Goal: Task Accomplishment & Management: Complete application form

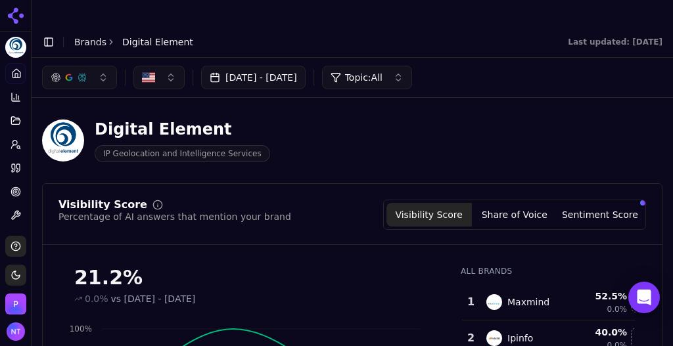
scroll to position [449, 0]
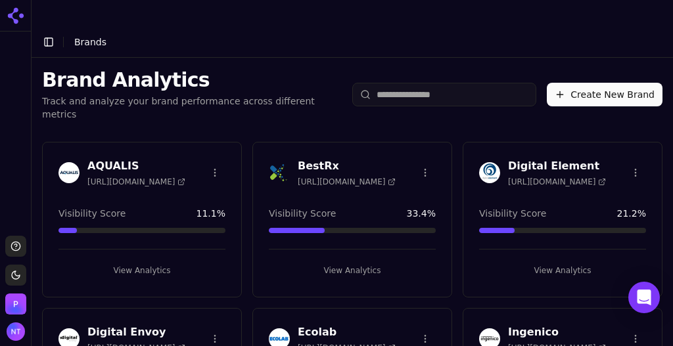
click at [608, 83] on button "Create New Brand" at bounding box center [604, 95] width 116 height 24
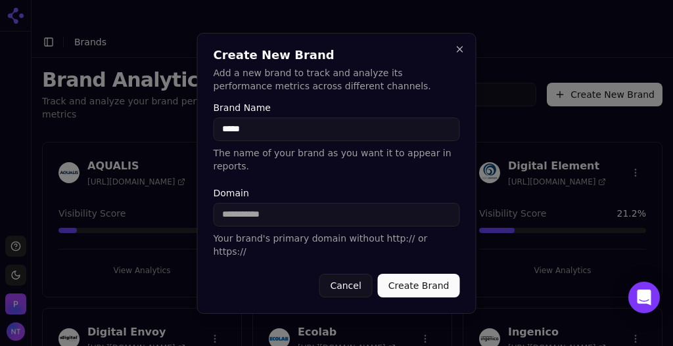
type input "*****"
type input "*********"
click at [415, 275] on button "Create Brand" at bounding box center [419, 286] width 82 height 24
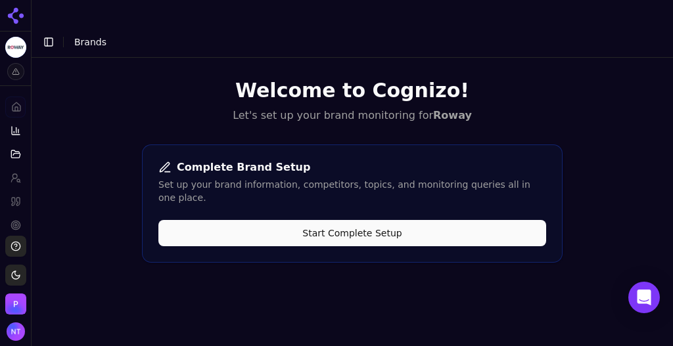
click at [363, 220] on button "Start Complete Setup" at bounding box center [352, 233] width 388 height 26
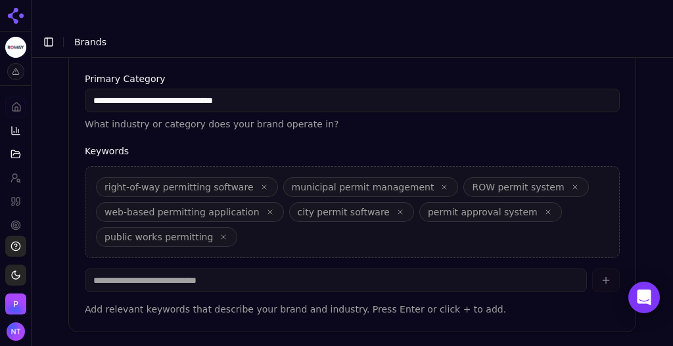
scroll to position [521, 0]
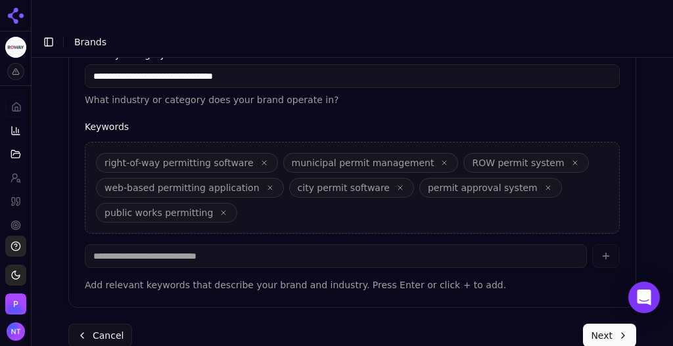
click at [595, 324] on button "Next" at bounding box center [609, 336] width 53 height 24
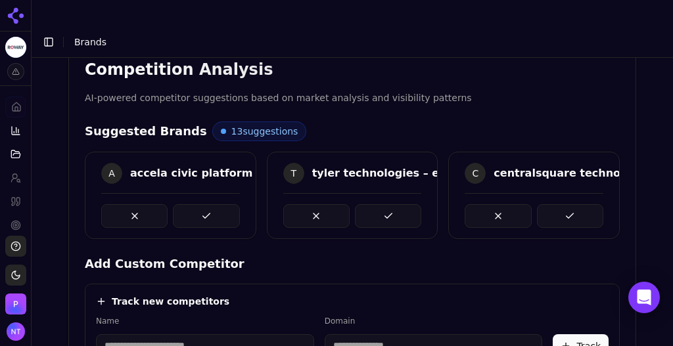
scroll to position [257, 0]
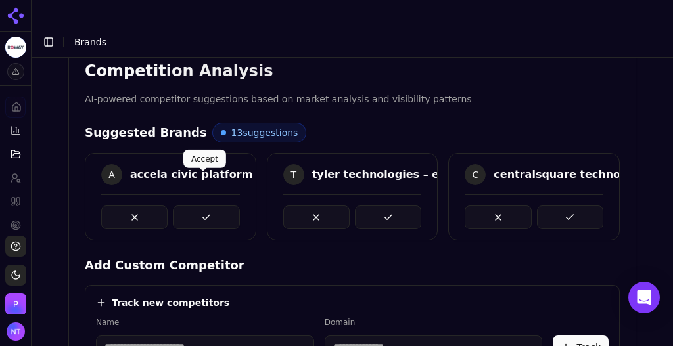
click at [194, 206] on button at bounding box center [206, 218] width 66 height 24
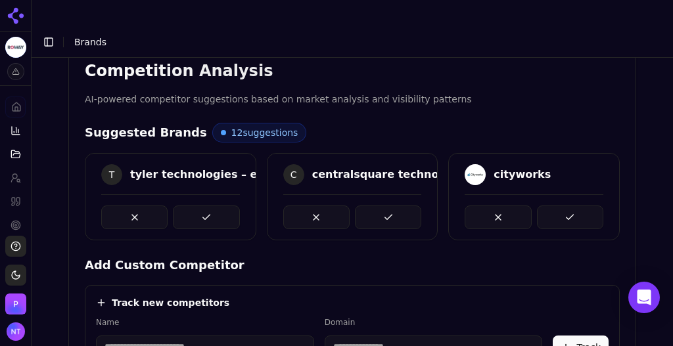
click at [194, 206] on button at bounding box center [206, 218] width 66 height 24
click at [355, 206] on button at bounding box center [388, 218] width 66 height 24
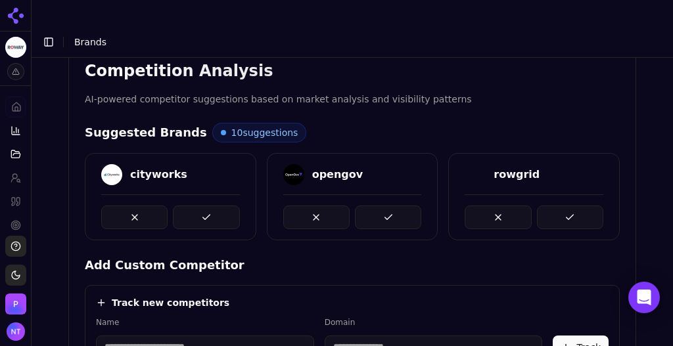
click at [194, 206] on button at bounding box center [206, 218] width 66 height 24
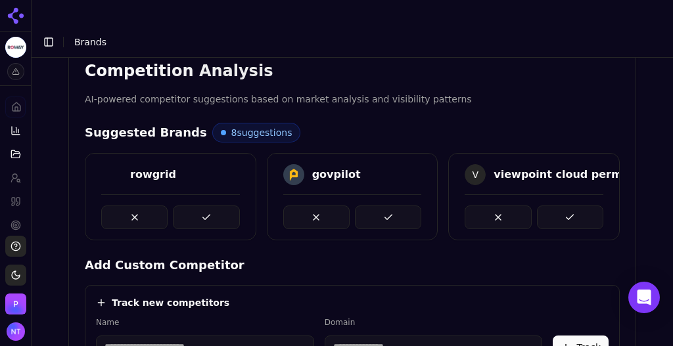
click at [194, 206] on button at bounding box center [206, 218] width 66 height 24
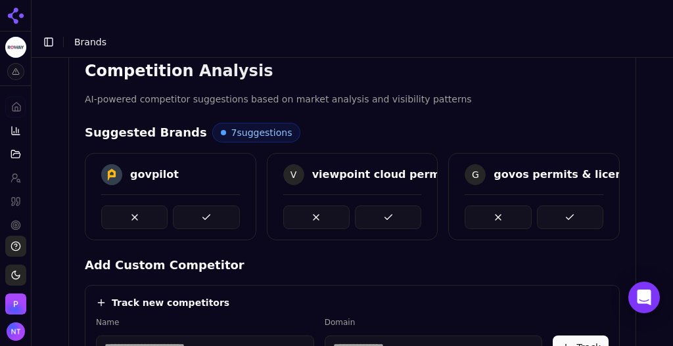
click at [194, 206] on button at bounding box center [206, 218] width 66 height 24
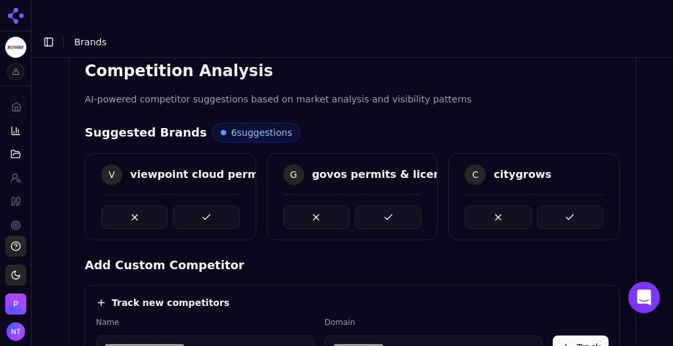
click at [194, 206] on button at bounding box center [206, 218] width 66 height 24
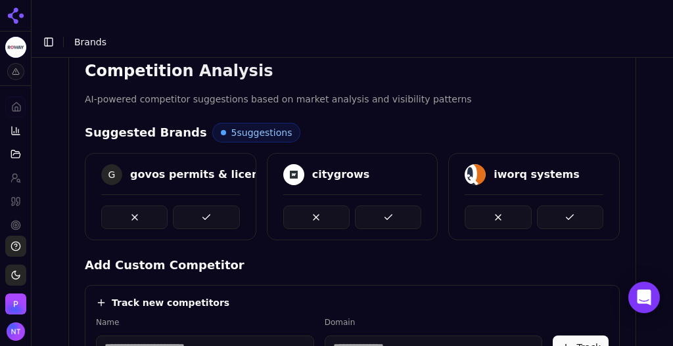
click at [194, 206] on button at bounding box center [206, 218] width 66 height 24
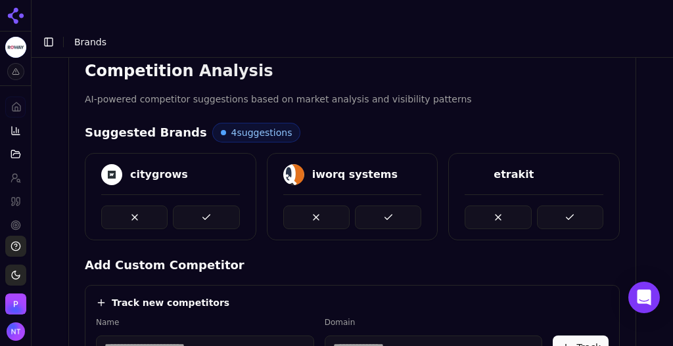
click at [194, 206] on button at bounding box center [206, 218] width 66 height 24
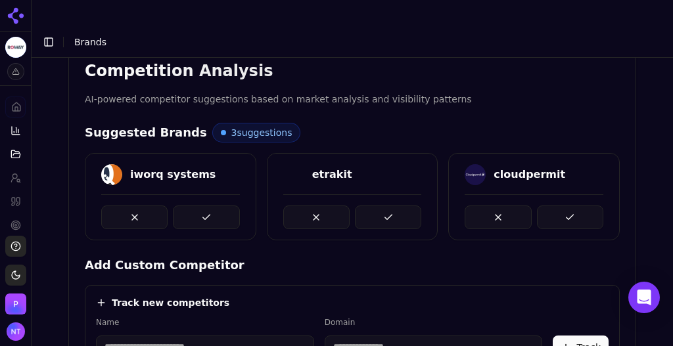
click at [194, 206] on button at bounding box center [206, 218] width 66 height 24
click at [355, 206] on button at bounding box center [388, 218] width 66 height 24
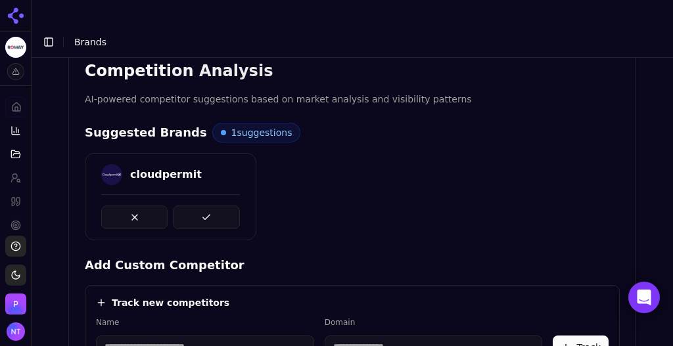
click at [194, 206] on button at bounding box center [206, 218] width 66 height 24
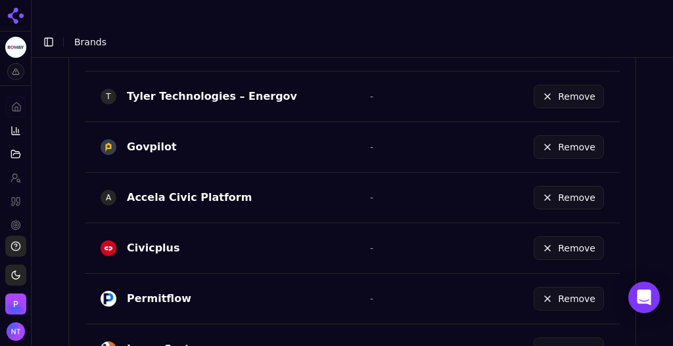
scroll to position [969, 0]
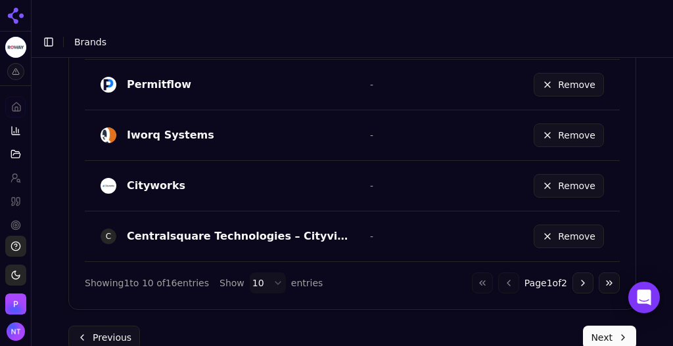
click at [600, 326] on button "Next" at bounding box center [609, 338] width 53 height 24
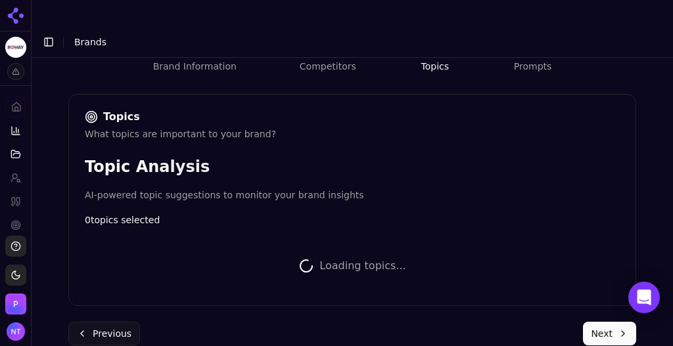
scroll to position [784, 0]
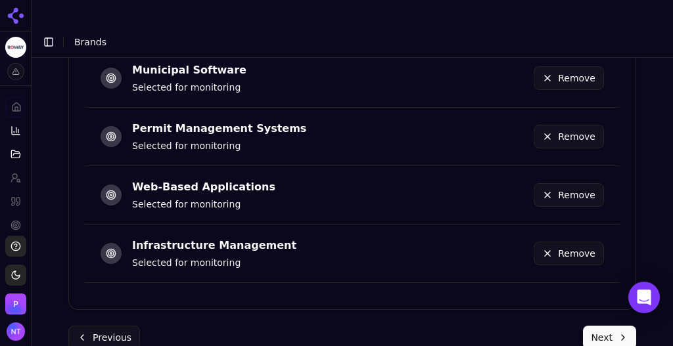
click at [600, 326] on button "Next" at bounding box center [609, 338] width 53 height 24
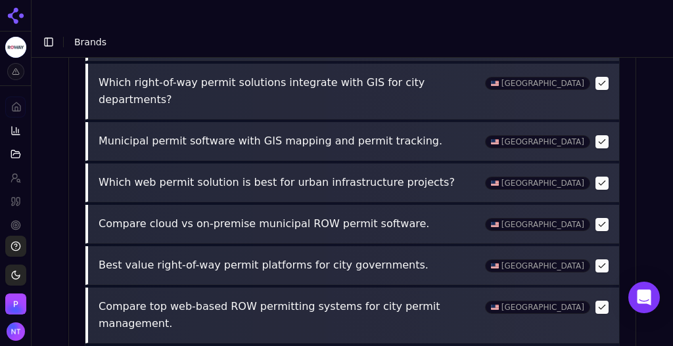
scroll to position [712, 0]
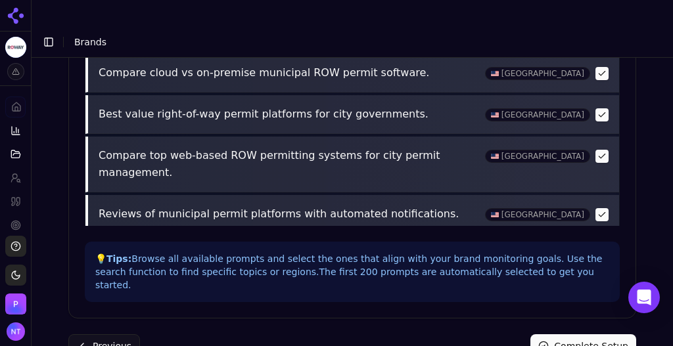
click at [559, 334] on button "Complete Setup" at bounding box center [583, 346] width 106 height 24
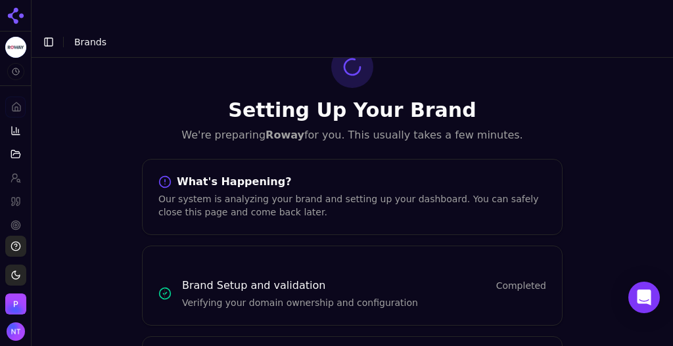
scroll to position [50, 0]
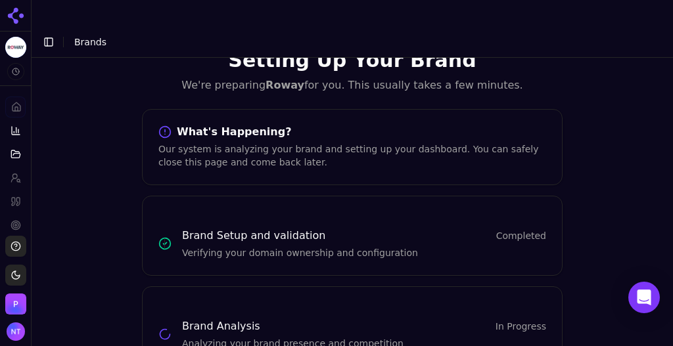
click at [50, 33] on button "Toggle Sidebar" at bounding box center [48, 42] width 18 height 18
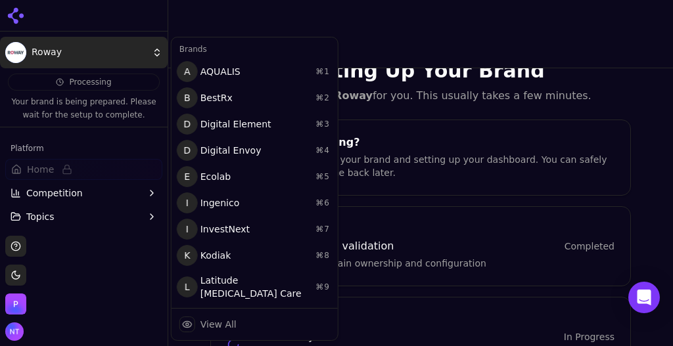
click at [127, 53] on html "Roway Processing Your brand is being prepared. Please wait for the setup to com…" at bounding box center [336, 186] width 673 height 372
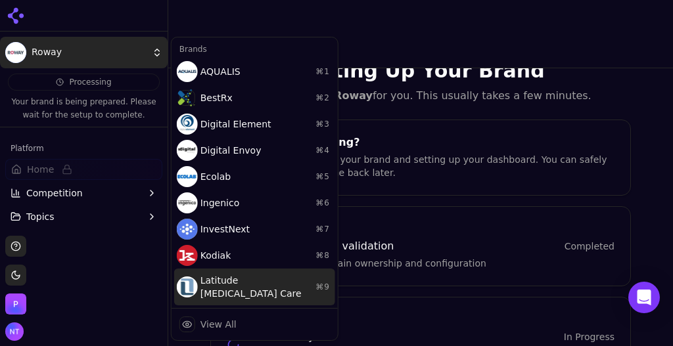
click at [244, 272] on div "Latitude [MEDICAL_DATA] Care ⌘ 9" at bounding box center [254, 287] width 161 height 37
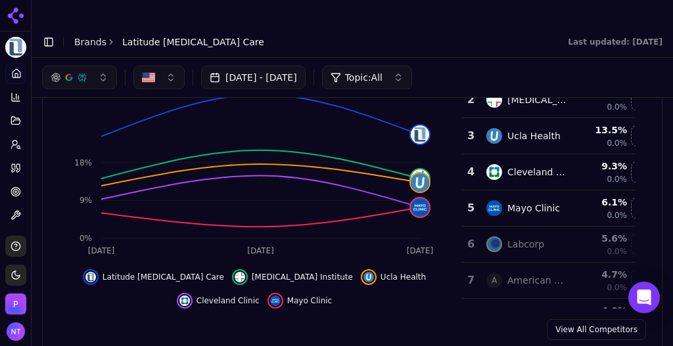
scroll to position [224, 0]
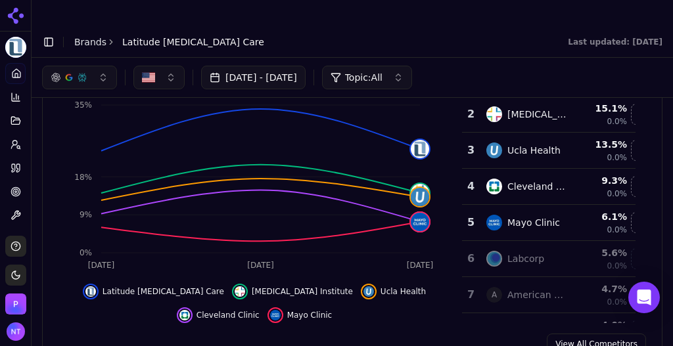
click at [74, 72] on div "button" at bounding box center [69, 77] width 37 height 11
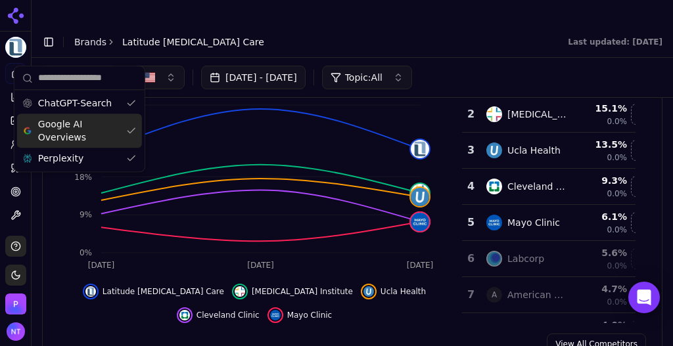
click at [70, 129] on span "Google AI Overviews" at bounding box center [79, 131] width 83 height 26
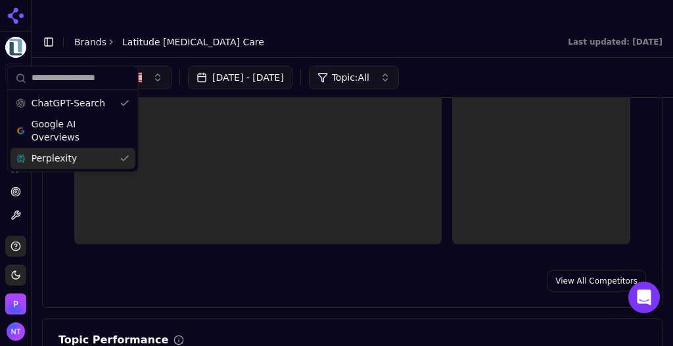
click at [69, 152] on span "Perplexity" at bounding box center [54, 158] width 45 height 13
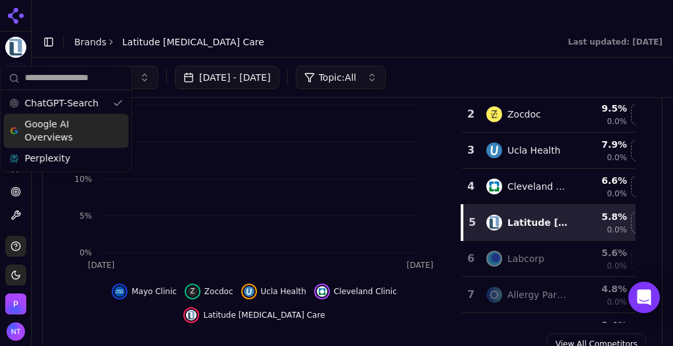
click at [401, 26] on header "Toggle Sidebar Brands Latitude [MEDICAL_DATA] Care Last updated: [DATE]" at bounding box center [352, 42] width 641 height 32
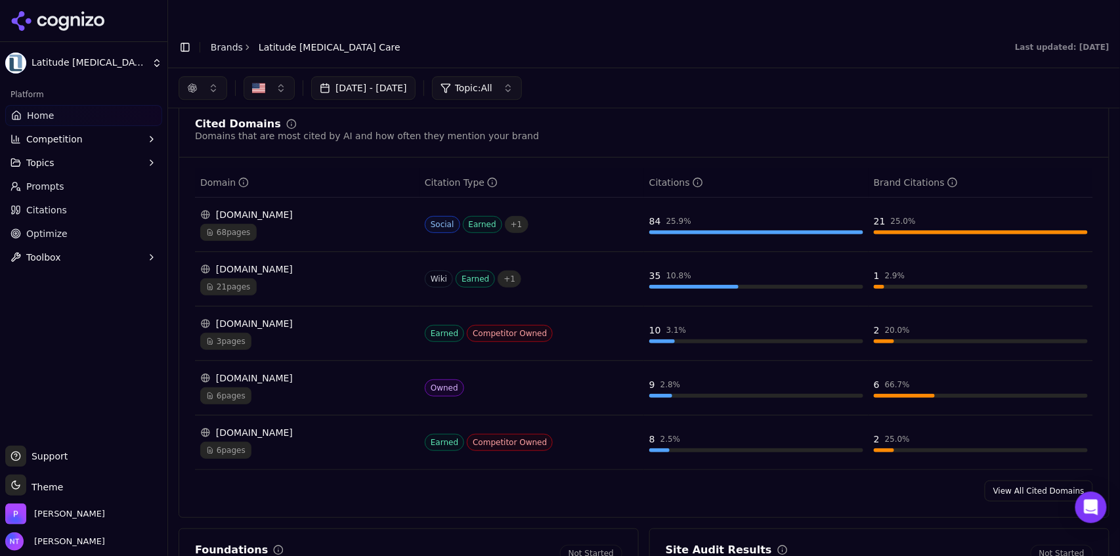
scroll to position [1337, 0]
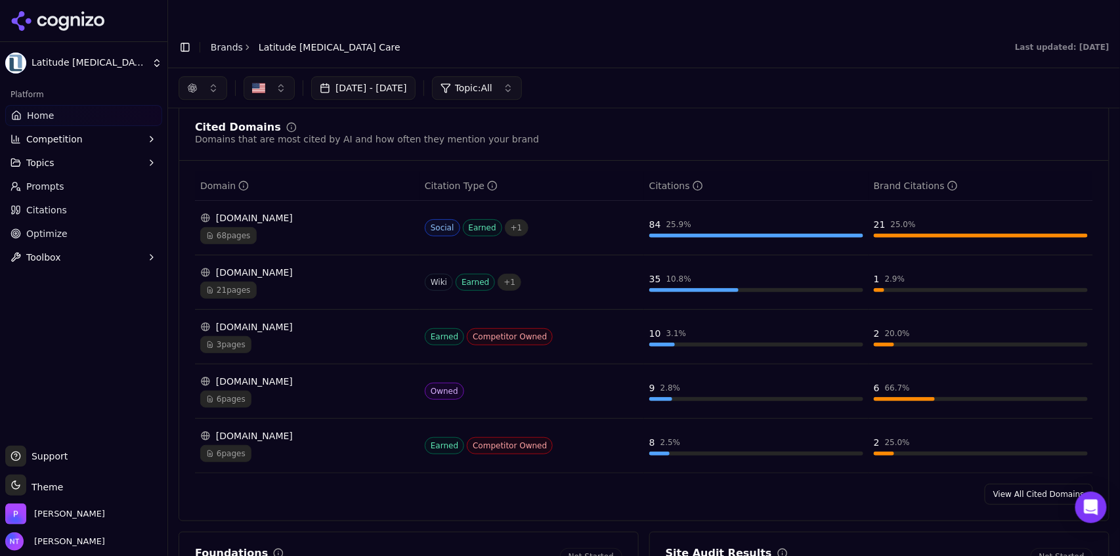
click at [207, 76] on button "button" at bounding box center [203, 88] width 49 height 24
click at [197, 156] on div "Google AI Overviews" at bounding box center [203, 141] width 125 height 34
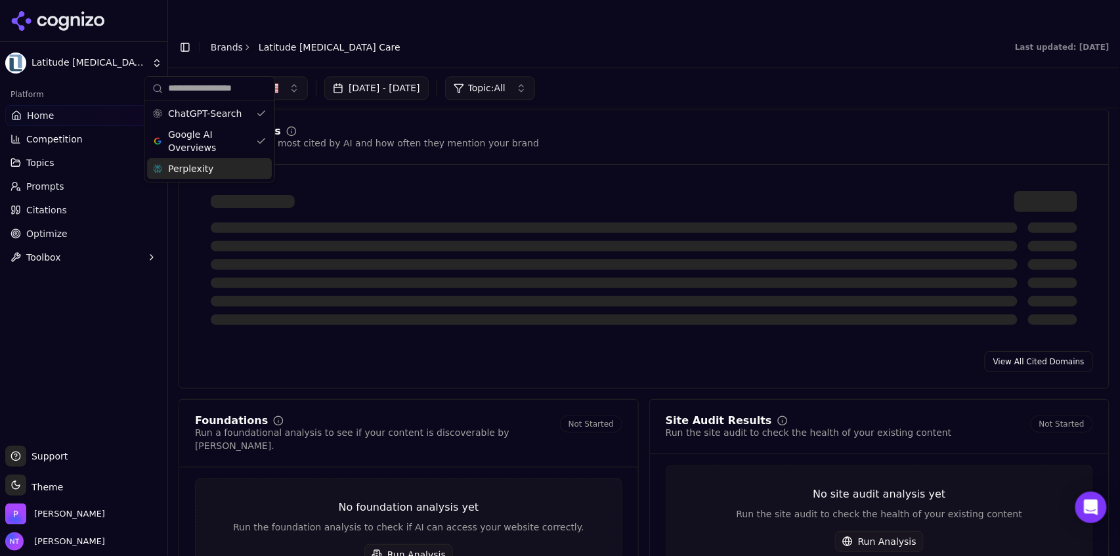
click at [197, 164] on span "Perplexity" at bounding box center [190, 168] width 45 height 13
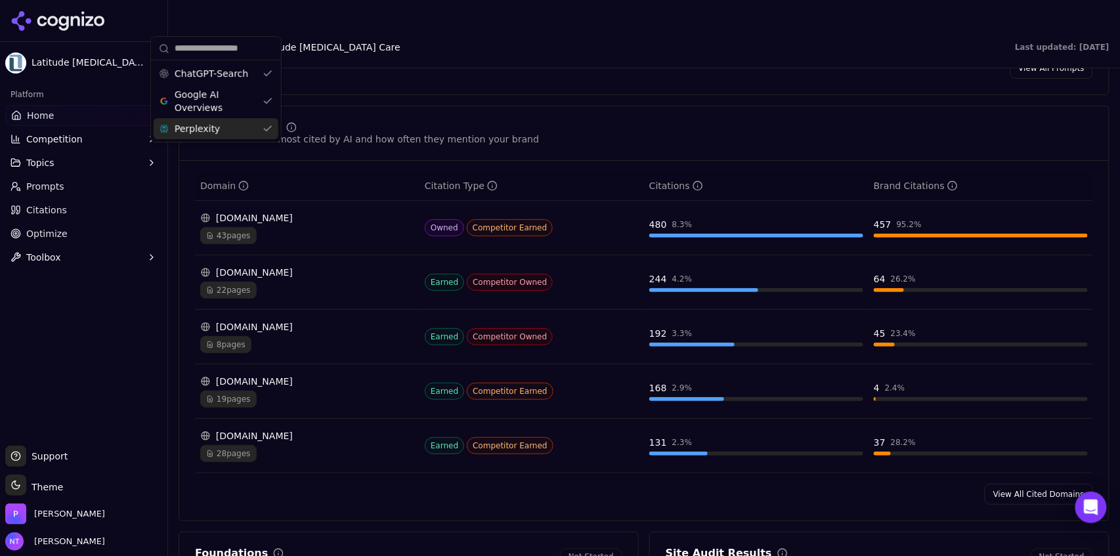
click at [672, 42] on div "Last updated: [DATE]" at bounding box center [768, 47] width 704 height 11
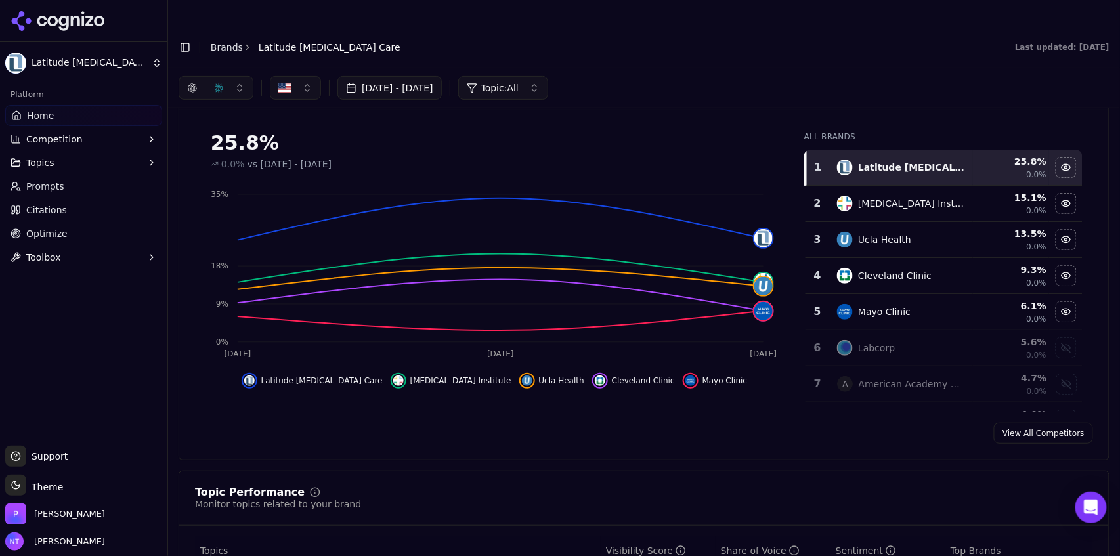
scroll to position [143, 0]
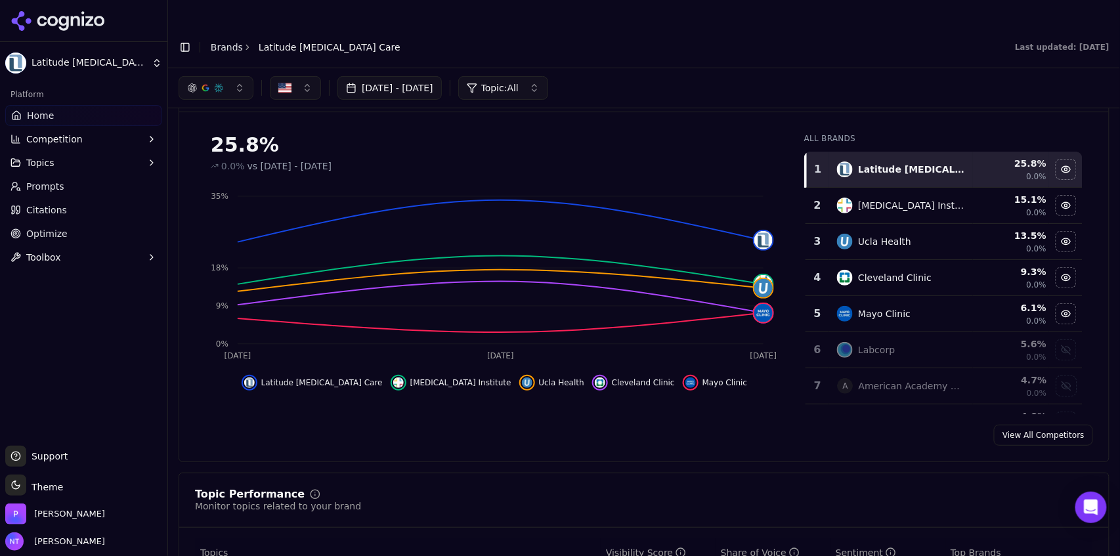
click at [202, 83] on div "button" at bounding box center [205, 88] width 11 height 11
click at [215, 143] on span "Google AI Overviews" at bounding box center [216, 141] width 83 height 26
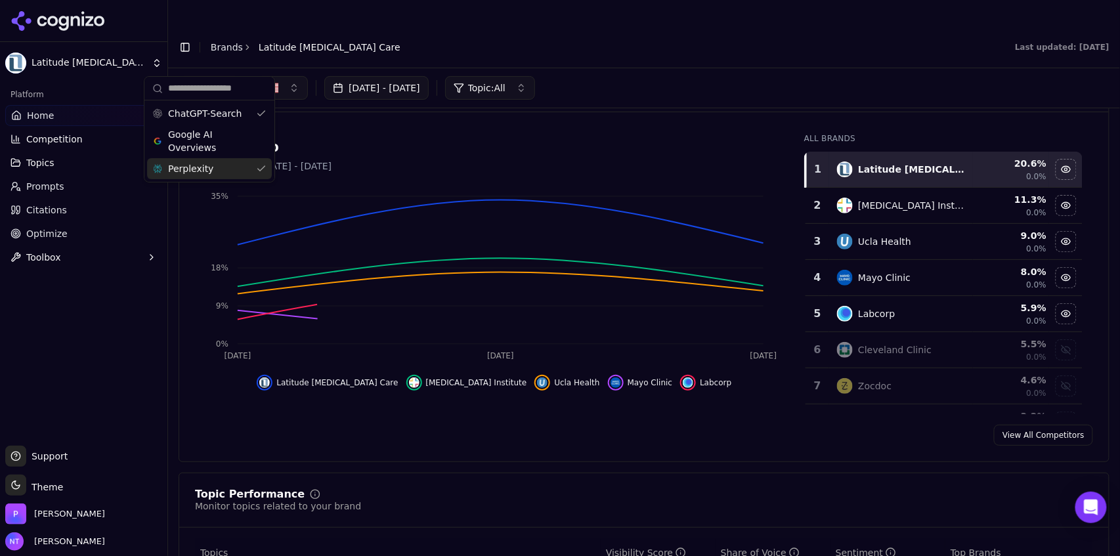
click at [212, 166] on div "Perplexity" at bounding box center [209, 168] width 125 height 21
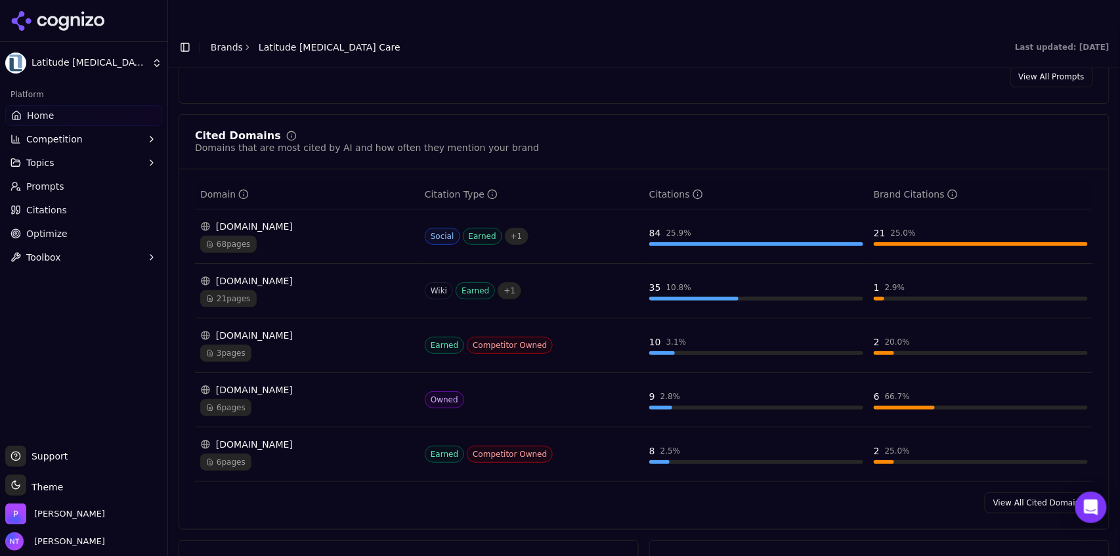
scroll to position [1329, 0]
click at [672, 345] on link "View All Cited Domains" at bounding box center [1039, 501] width 108 height 21
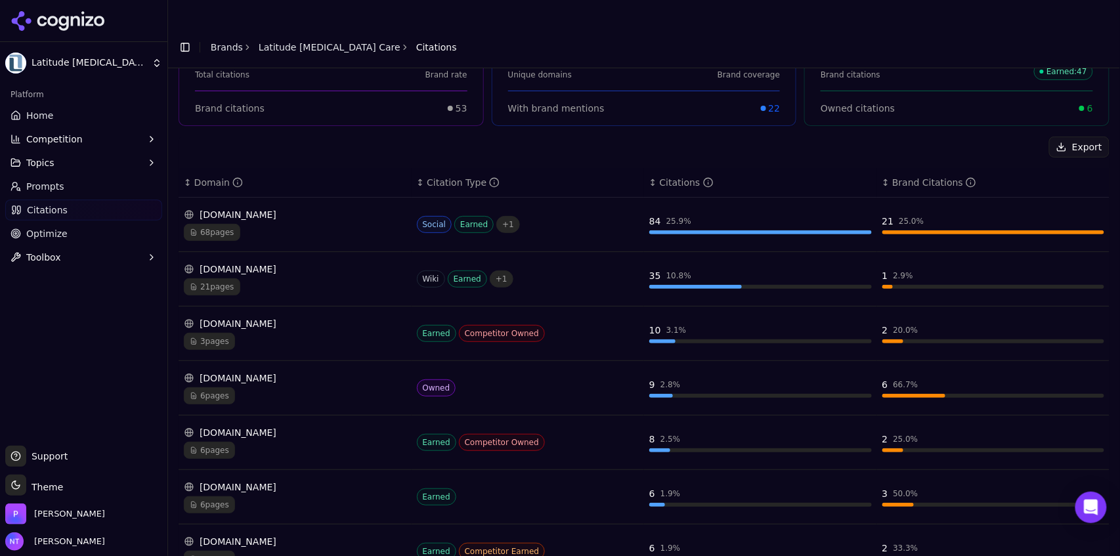
scroll to position [166, 0]
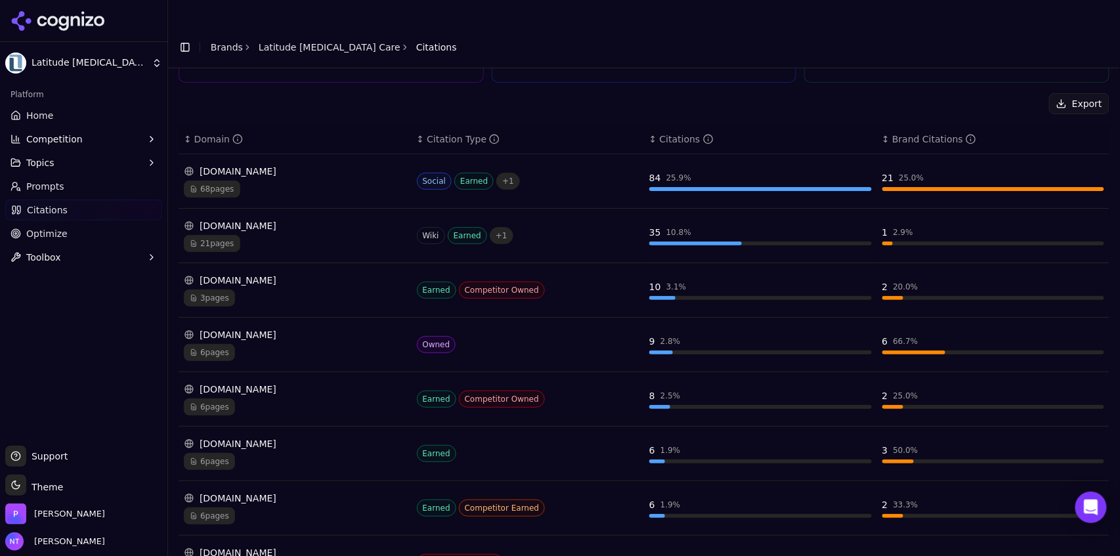
click at [672, 285] on div "Total Citations Citations across all sources 325 Total citations 16.3% Brand ra…" at bounding box center [644, 342] width 952 height 799
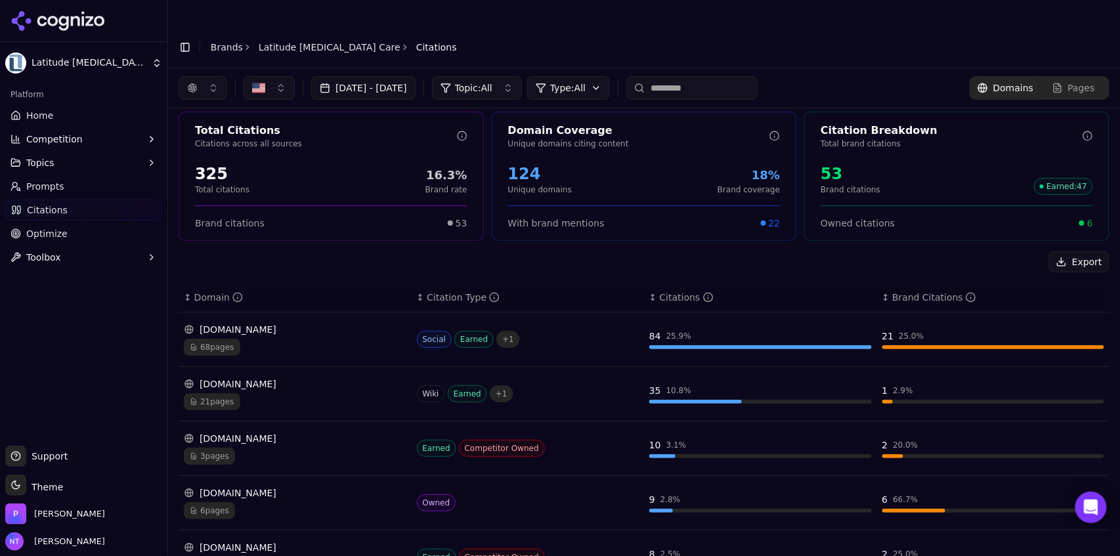
scroll to position [5, 0]
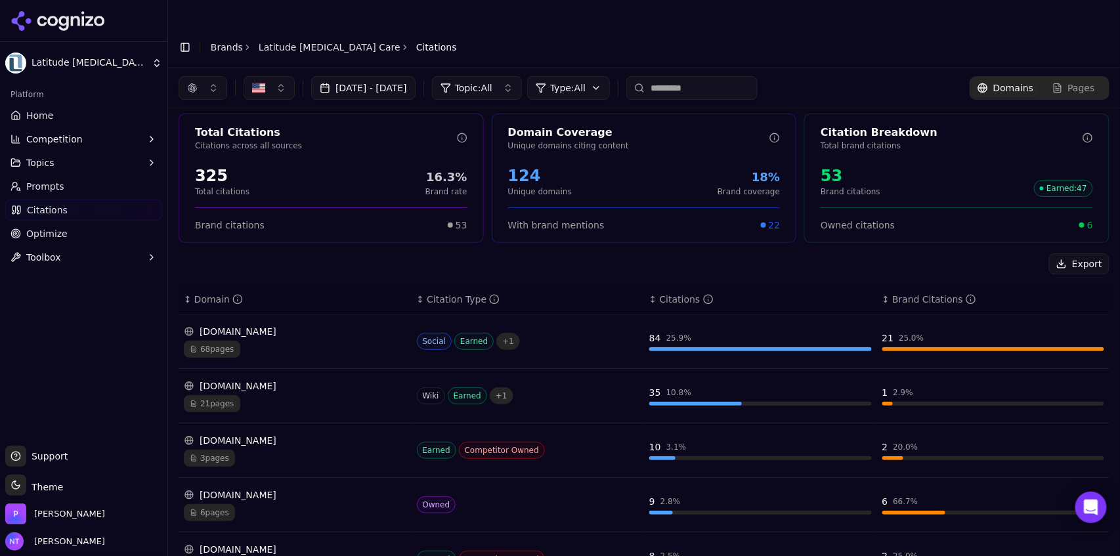
click at [202, 76] on button "button" at bounding box center [203, 88] width 49 height 24
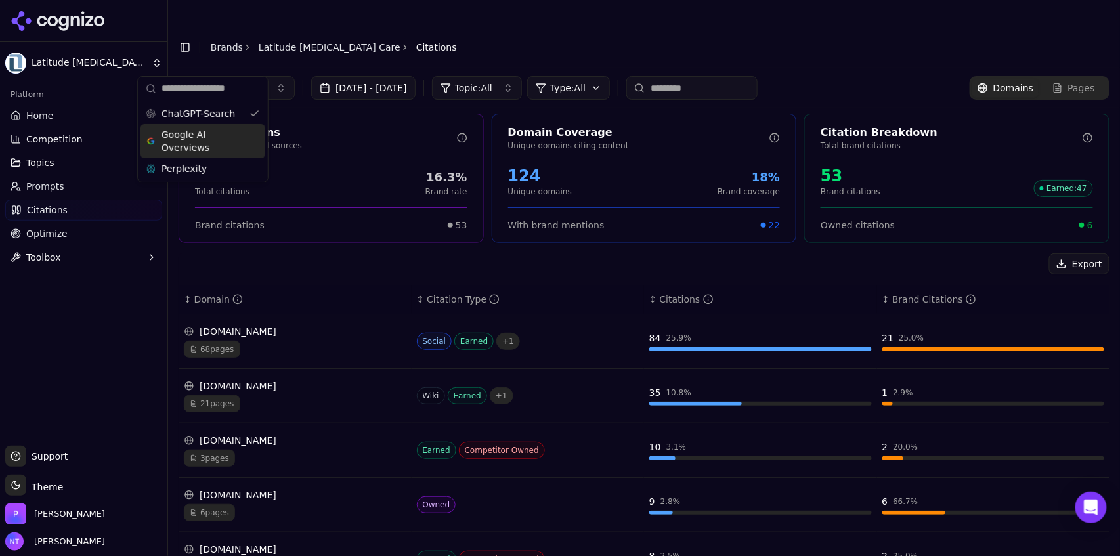
click at [205, 146] on span "Google AI Overviews" at bounding box center [203, 141] width 83 height 26
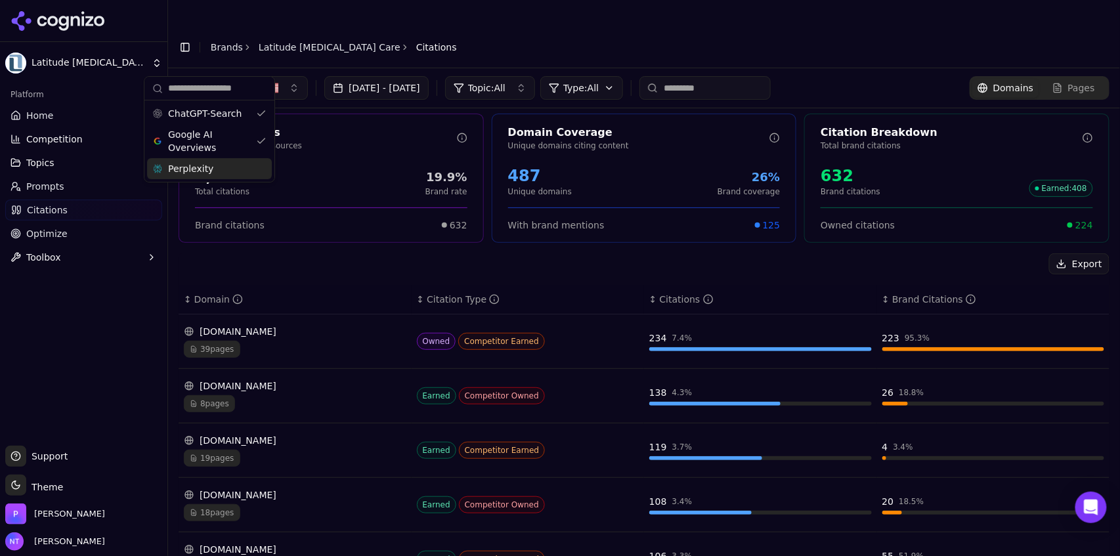
click at [205, 164] on span "Perplexity" at bounding box center [190, 168] width 45 height 13
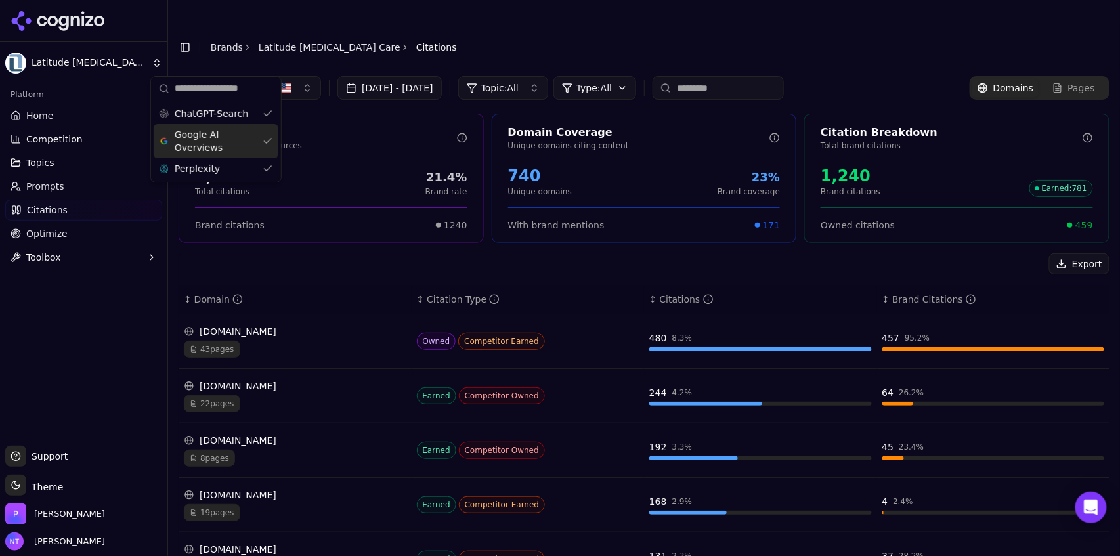
click at [528, 26] on header "Toggle Sidebar Brands Latitude [MEDICAL_DATA] Care Citations" at bounding box center [644, 47] width 952 height 42
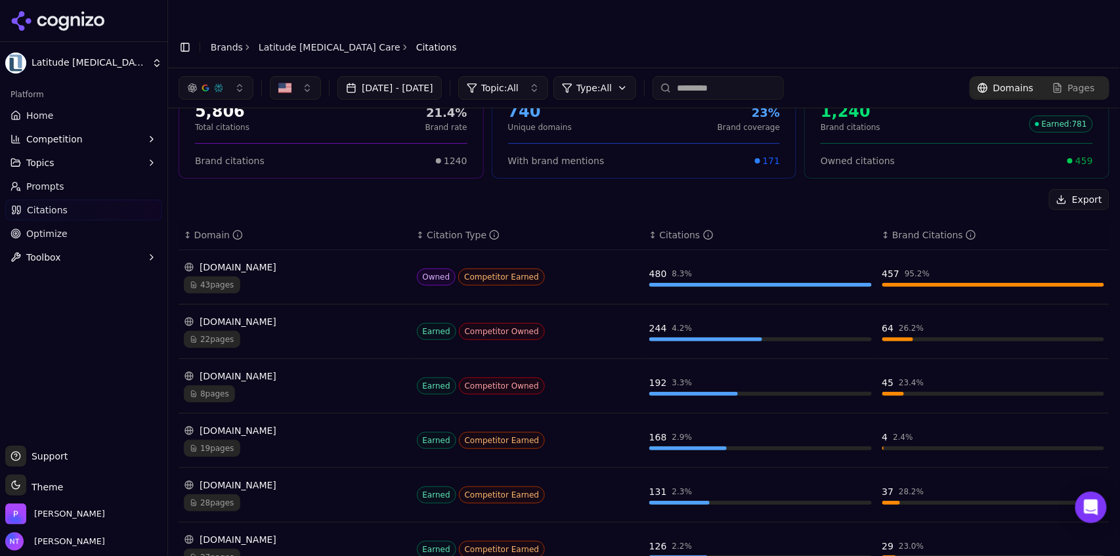
scroll to position [0, 0]
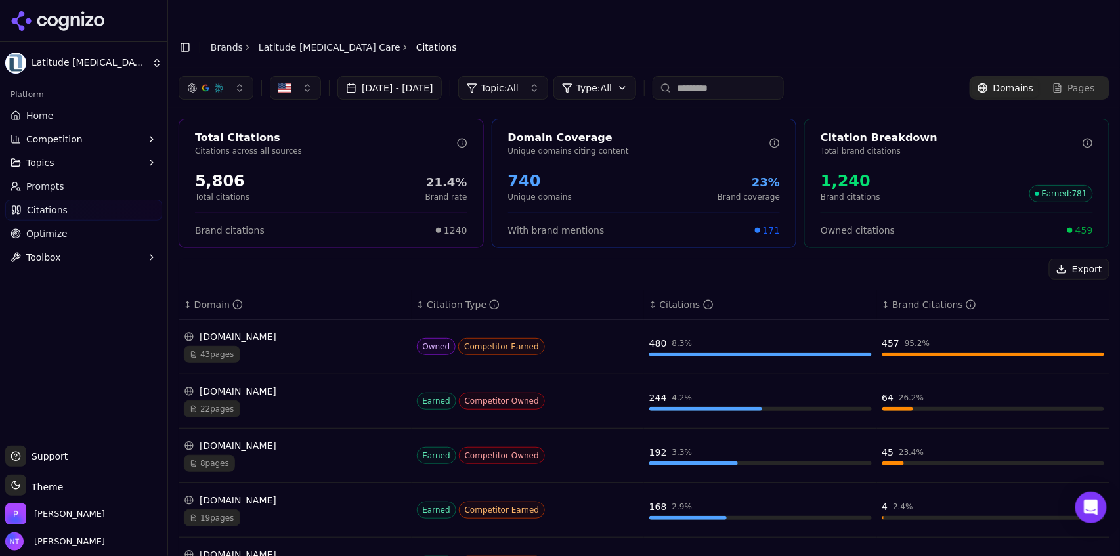
click at [672, 76] on input at bounding box center [718, 88] width 131 height 24
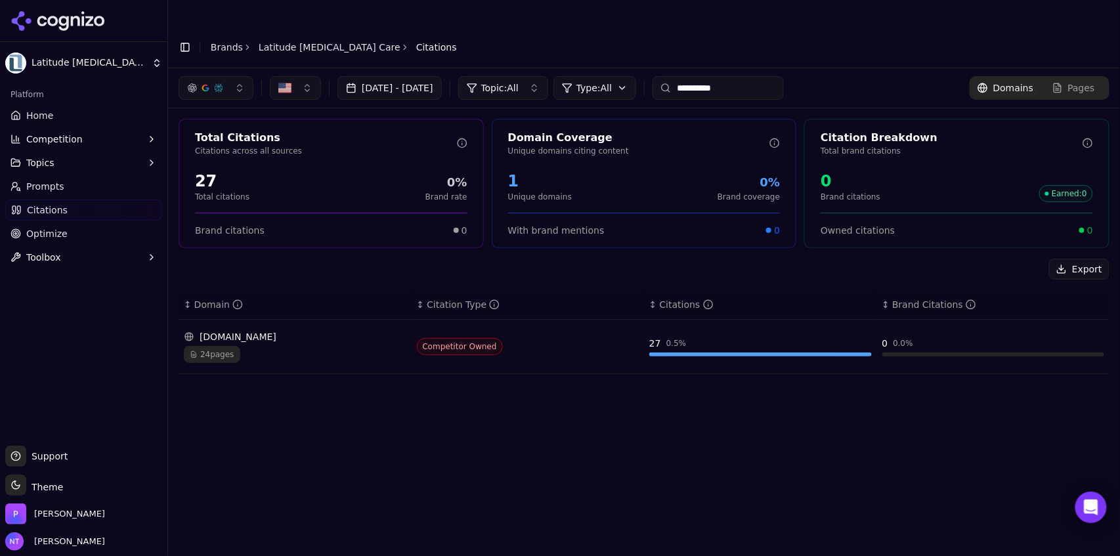
click at [217, 83] on div "button" at bounding box center [218, 88] width 11 height 11
click at [215, 144] on span "Google AI Overviews" at bounding box center [216, 141] width 83 height 26
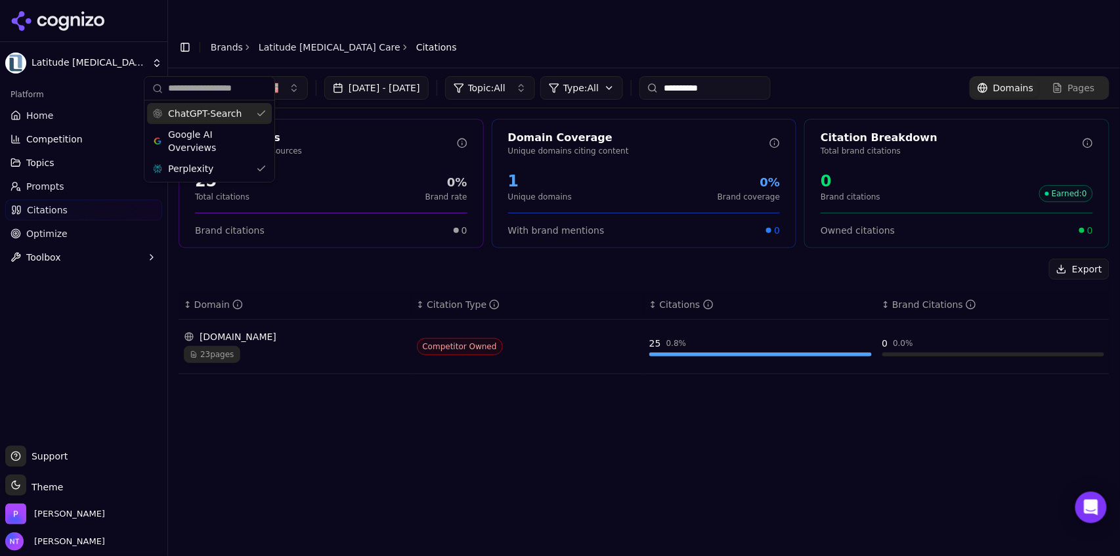
click at [231, 114] on span "ChatGPT-Search" at bounding box center [205, 113] width 74 height 13
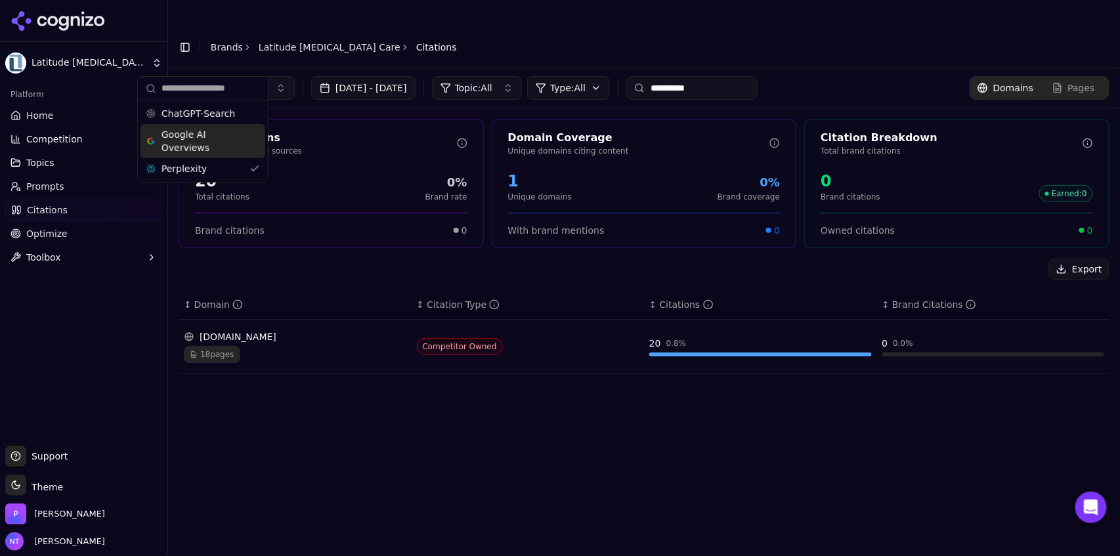
click at [189, 135] on span "Google AI Overviews" at bounding box center [203, 141] width 83 height 26
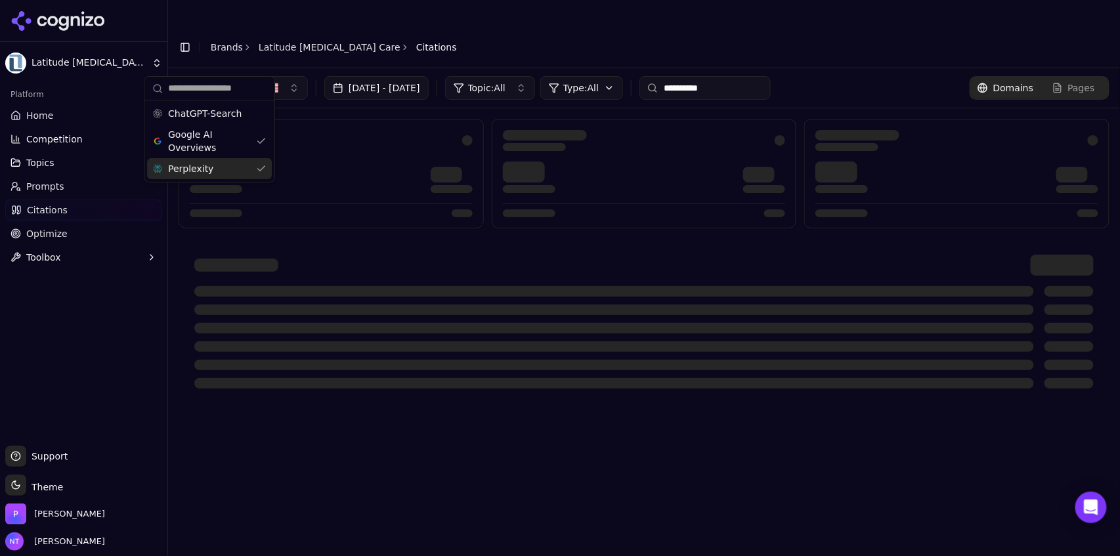
click at [192, 166] on span "Perplexity" at bounding box center [190, 168] width 45 height 13
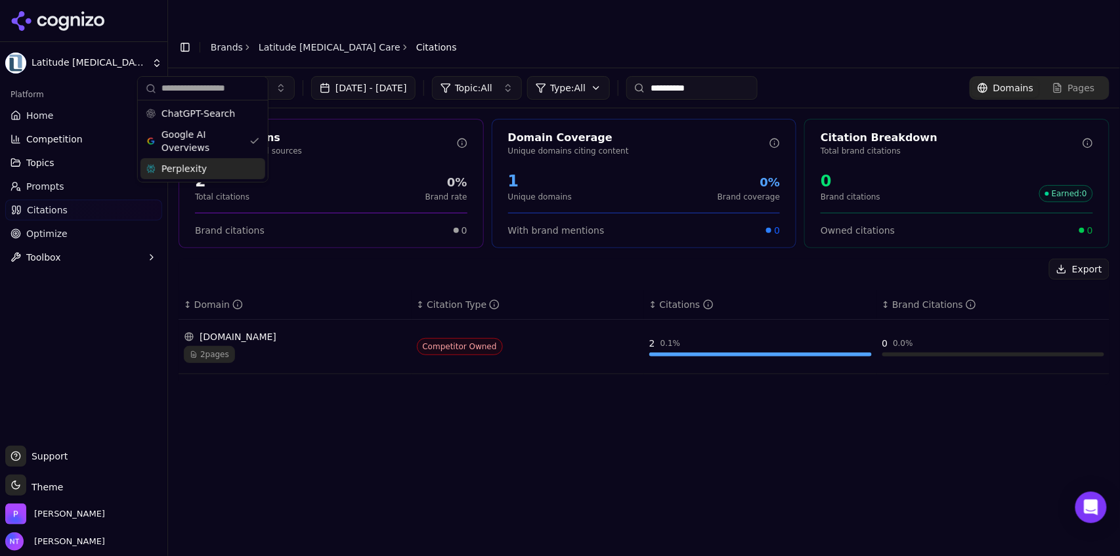
click at [672, 76] on input "**********" at bounding box center [692, 88] width 131 height 24
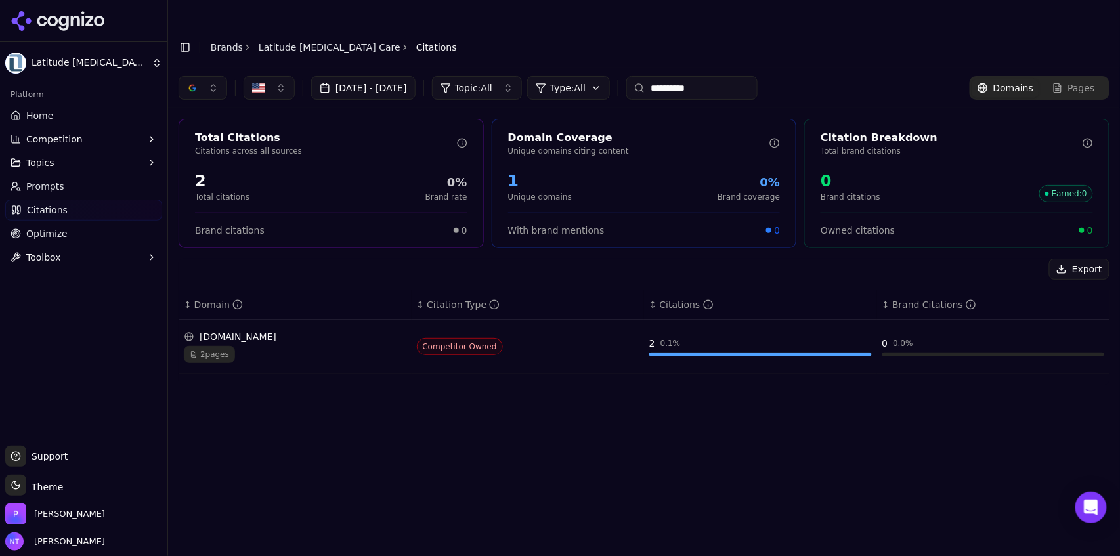
click at [672, 76] on input "**********" at bounding box center [692, 88] width 131 height 24
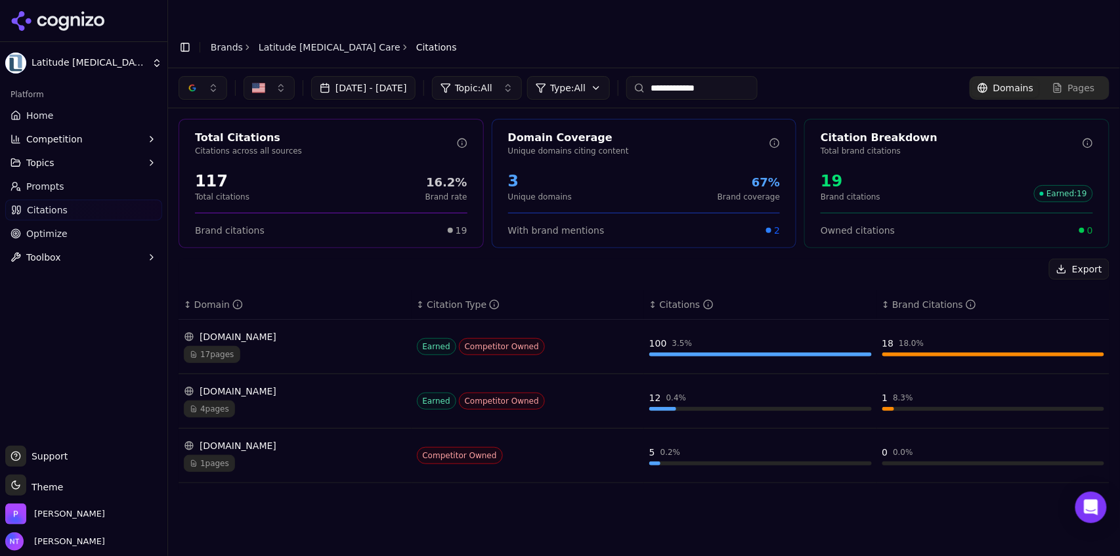
click at [204, 76] on button "button" at bounding box center [203, 88] width 49 height 24
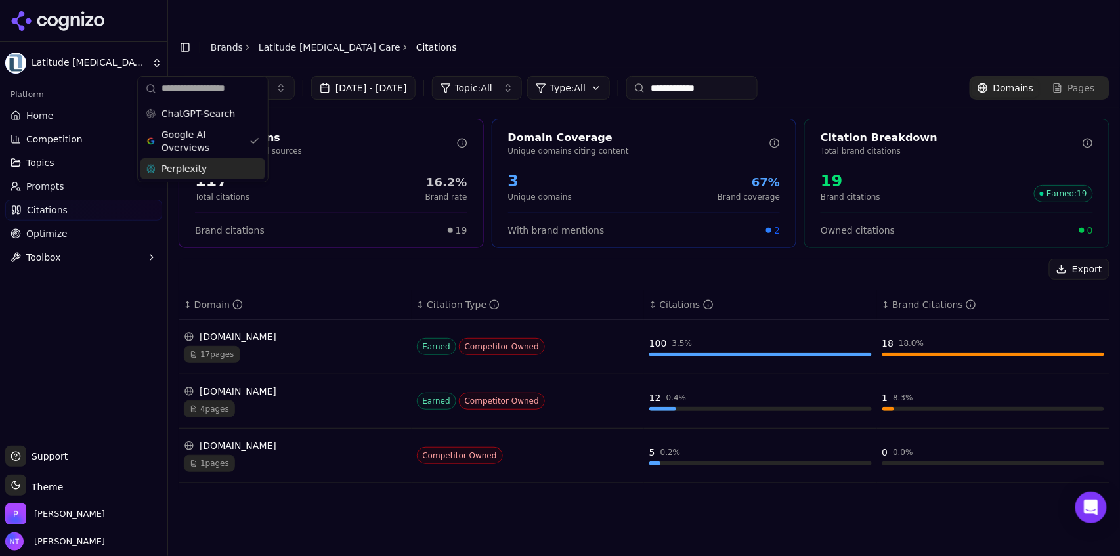
click at [200, 168] on span "Perplexity" at bounding box center [184, 168] width 45 height 13
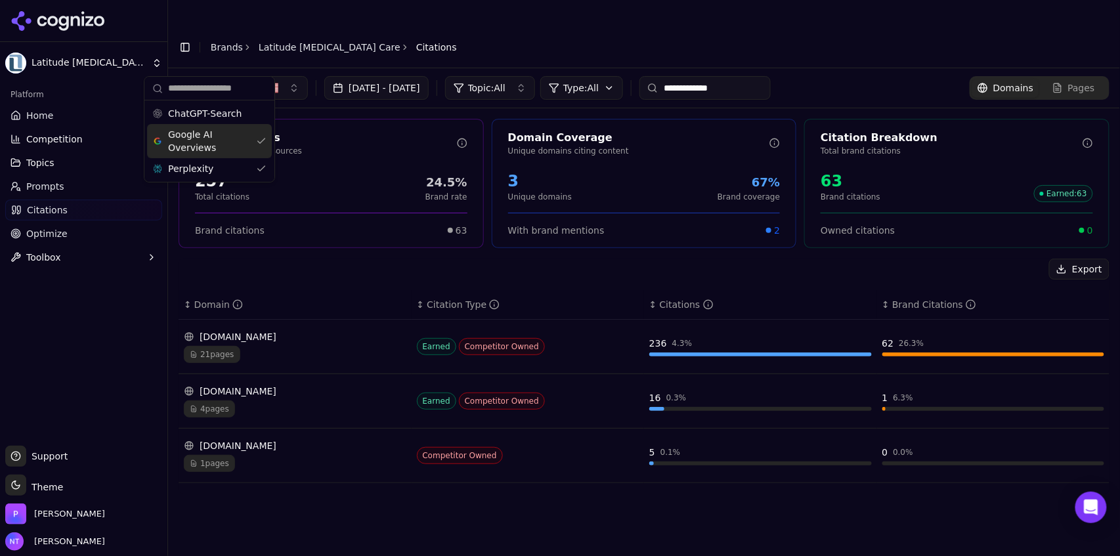
click at [208, 138] on span "Google AI Overviews" at bounding box center [209, 141] width 83 height 26
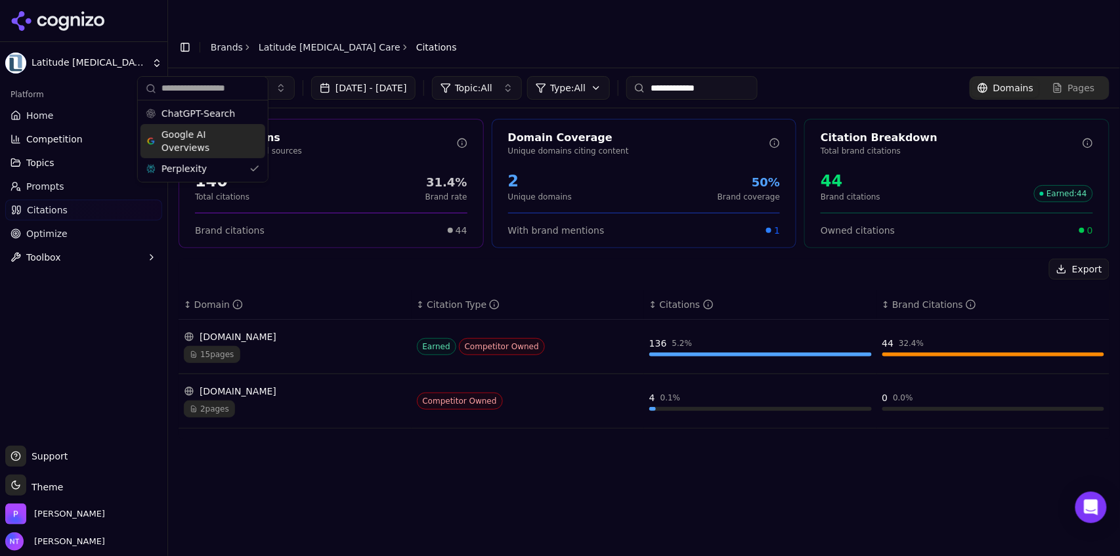
click at [561, 345] on div "**********" at bounding box center [644, 325] width 952 height 514
click at [672, 76] on input "**********" at bounding box center [692, 88] width 131 height 24
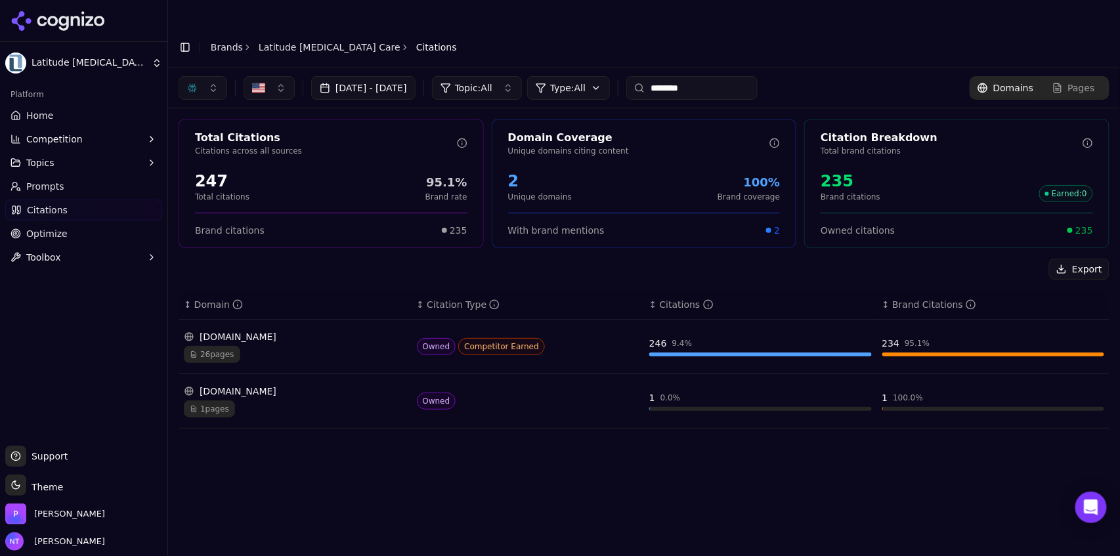
type input "********"
click at [672, 76] on input "********" at bounding box center [692, 88] width 131 height 24
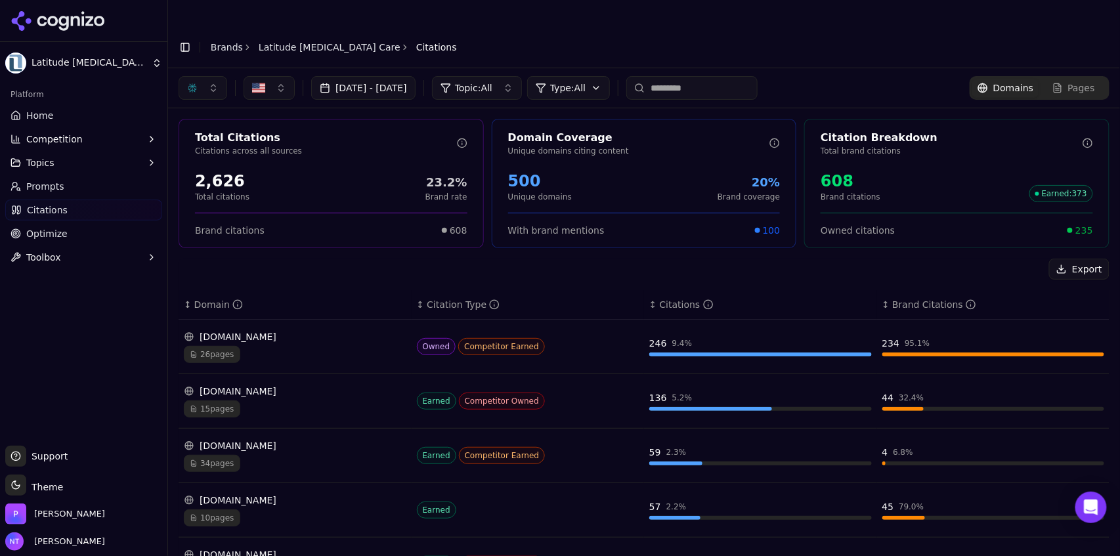
click at [202, 76] on button "button" at bounding box center [203, 88] width 49 height 24
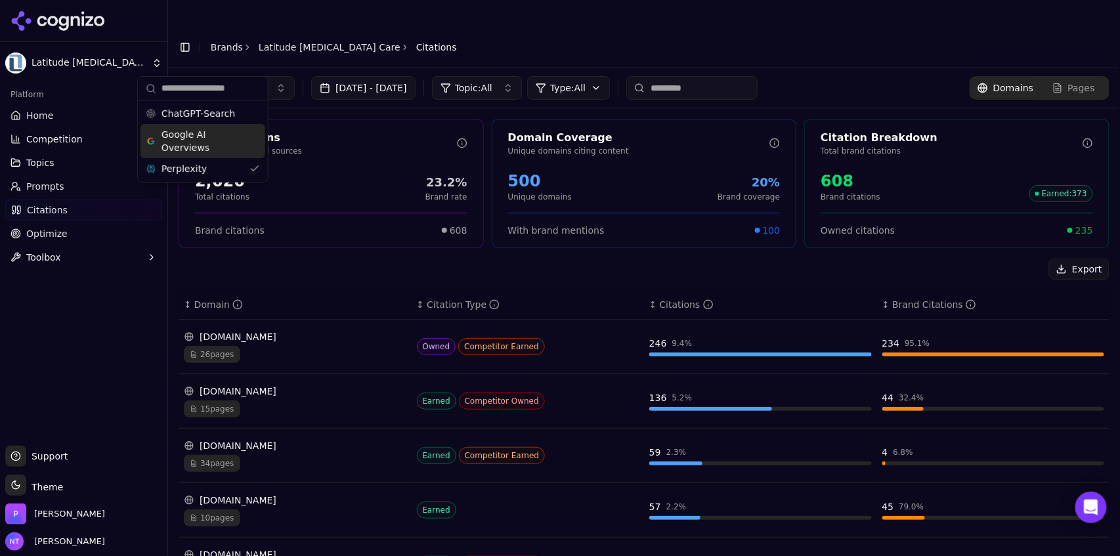
click at [195, 139] on span "Google AI Overviews" at bounding box center [203, 141] width 83 height 26
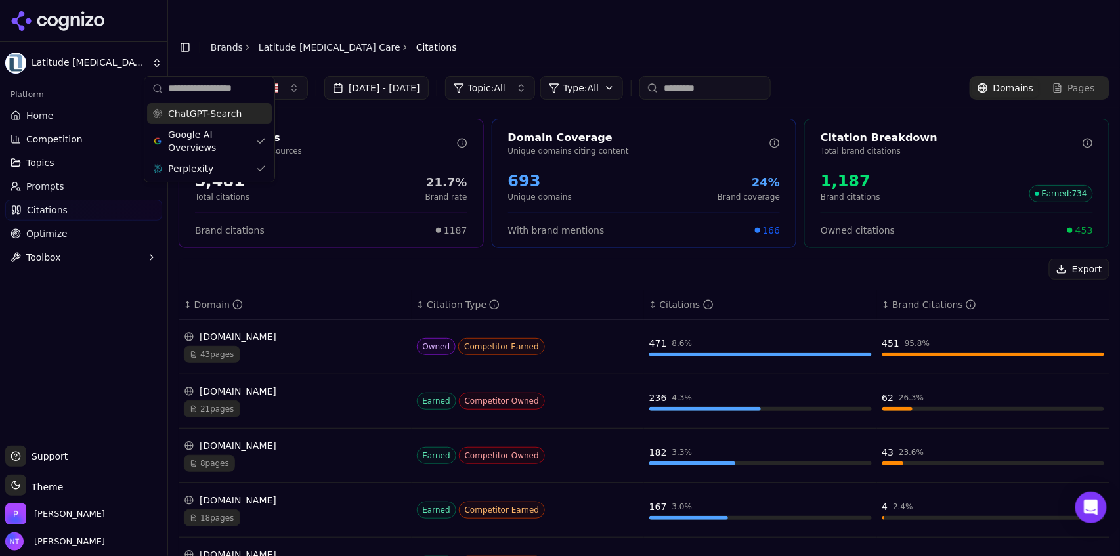
click at [201, 118] on span "ChatGPT-Search" at bounding box center [205, 113] width 74 height 13
click at [672, 26] on header "Toggle Sidebar Brands Latitude [MEDICAL_DATA] Care Citations" at bounding box center [644, 47] width 952 height 42
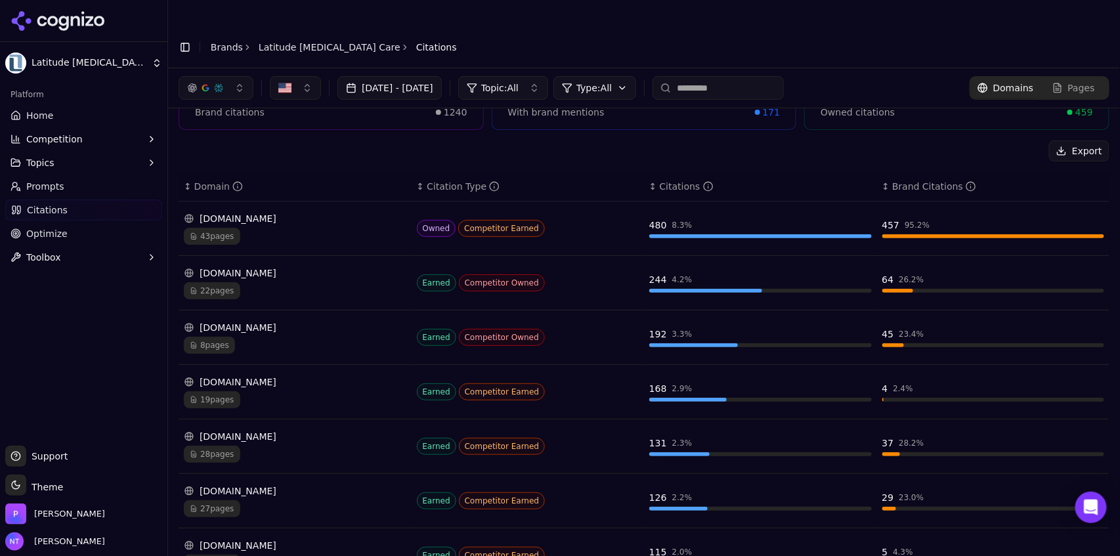
scroll to position [117, 0]
click at [296, 345] on div "[DOMAIN_NAME] 19 pages" at bounding box center [295, 393] width 223 height 33
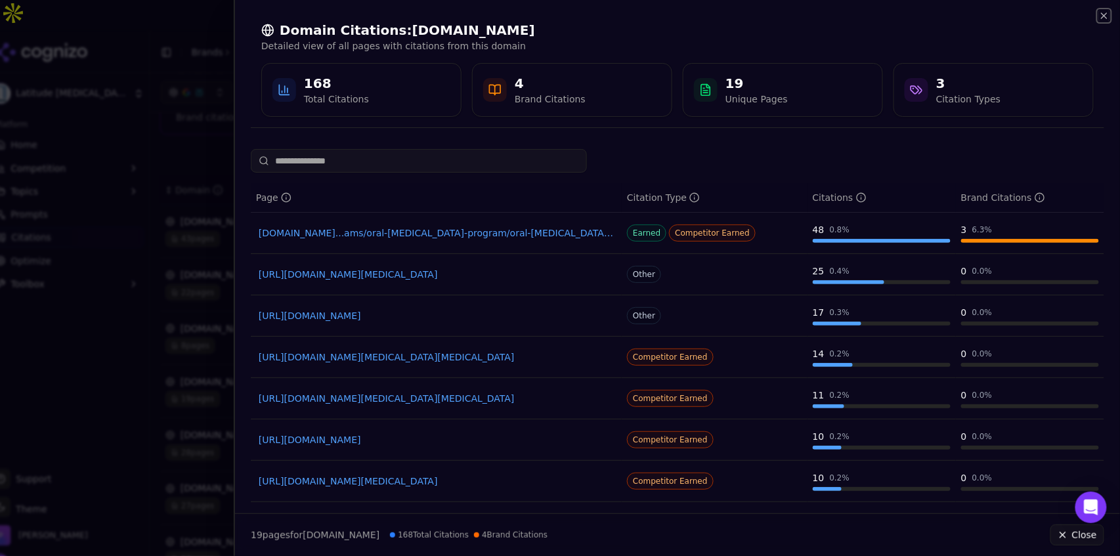
click at [672, 11] on icon "button" at bounding box center [1104, 16] width 11 height 11
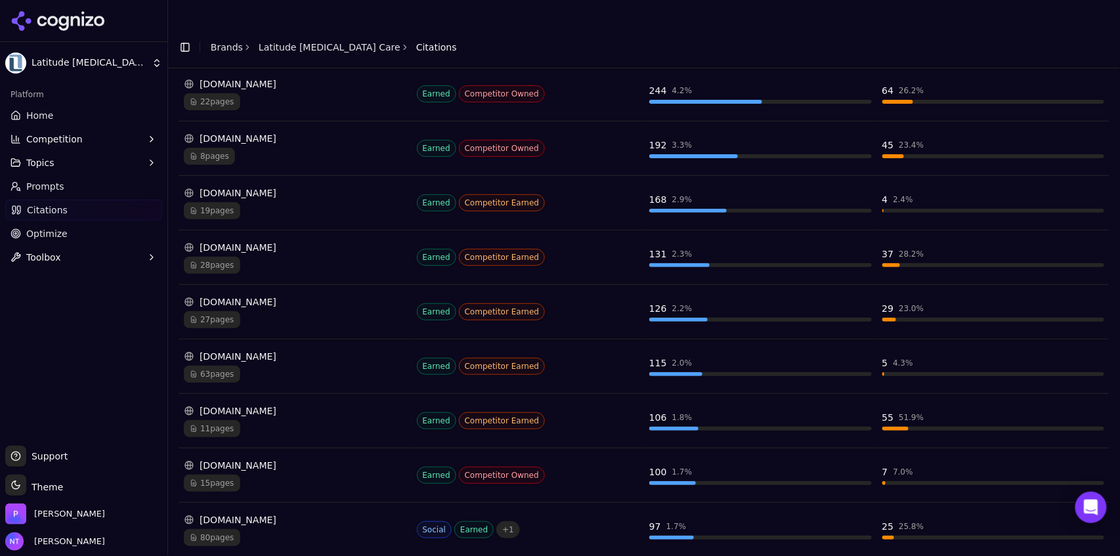
scroll to position [321, 0]
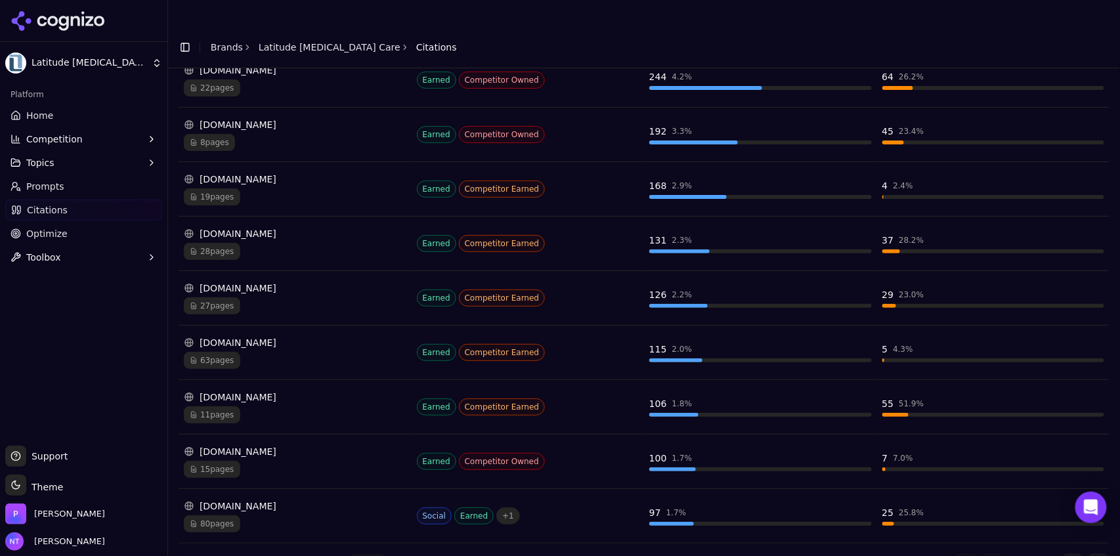
click at [672, 345] on button "Go to next page" at bounding box center [1073, 564] width 21 height 21
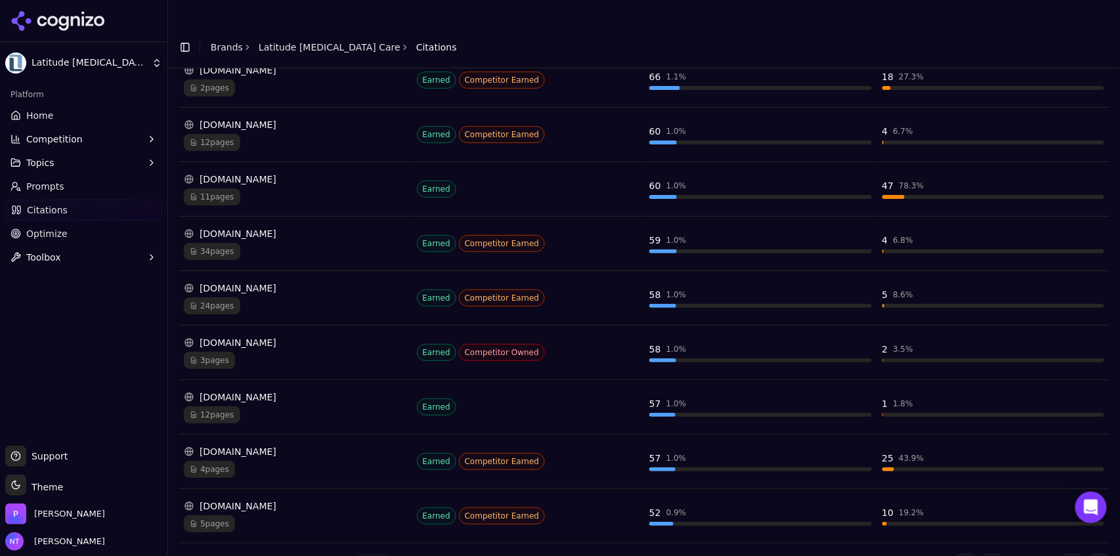
click at [672, 345] on button "Go to next page" at bounding box center [1073, 564] width 21 height 21
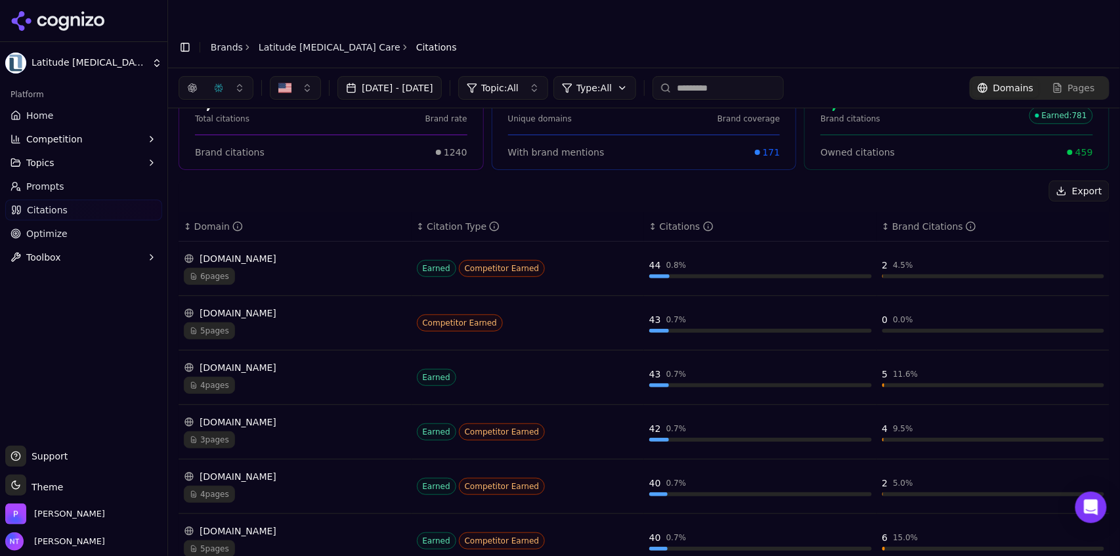
scroll to position [0, 0]
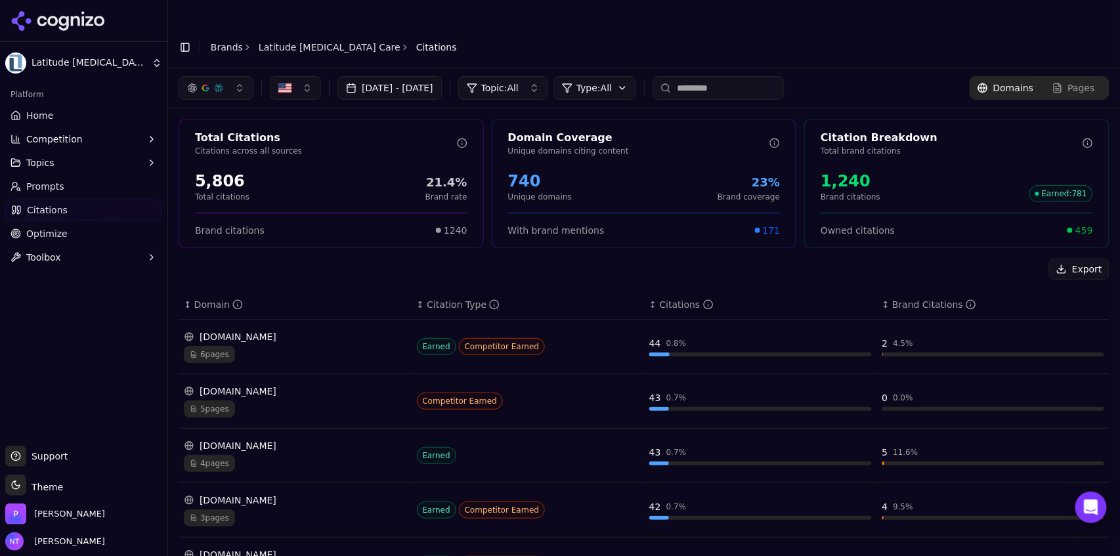
click at [332, 41] on link "Latitude [MEDICAL_DATA] Care" at bounding box center [330, 47] width 142 height 13
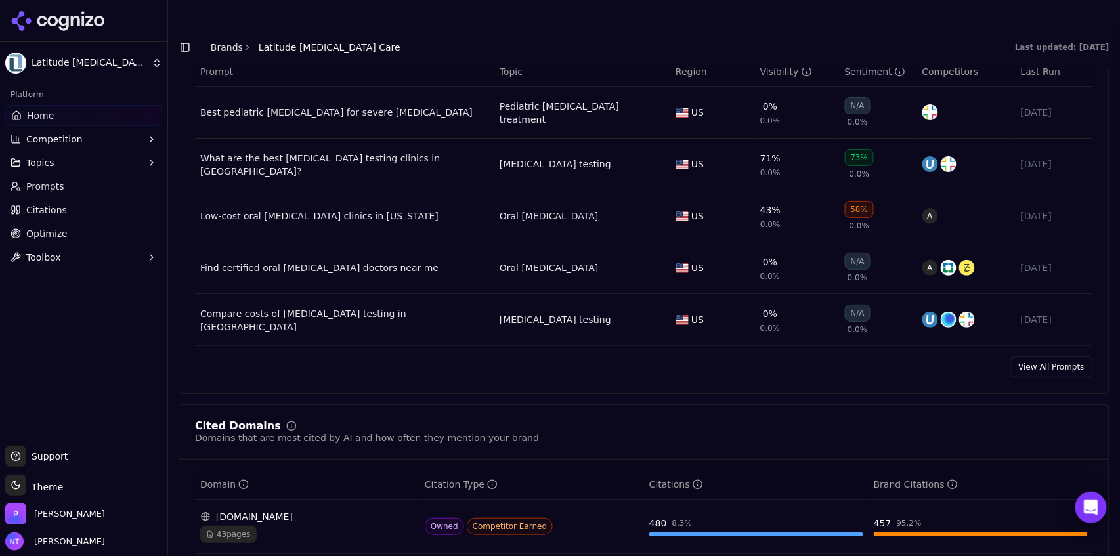
scroll to position [1041, 0]
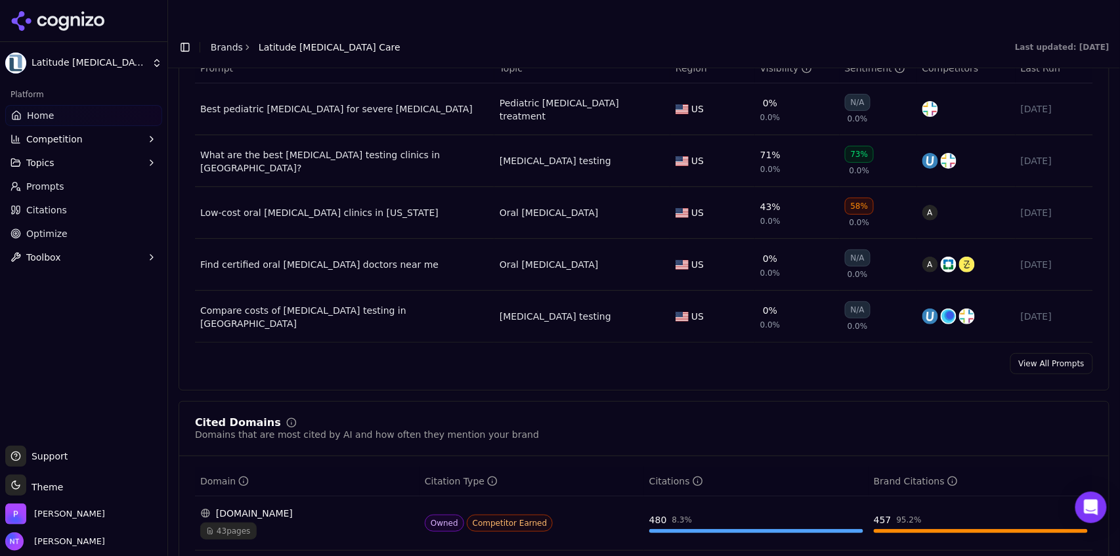
click at [672, 345] on link "View All Prompts" at bounding box center [1052, 363] width 83 height 21
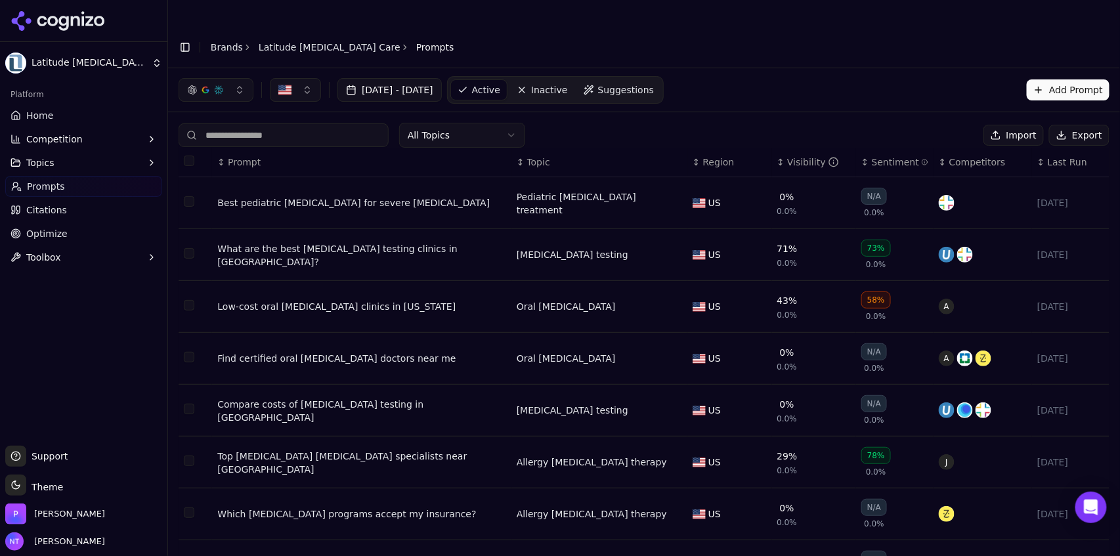
click at [286, 123] on input at bounding box center [284, 135] width 210 height 24
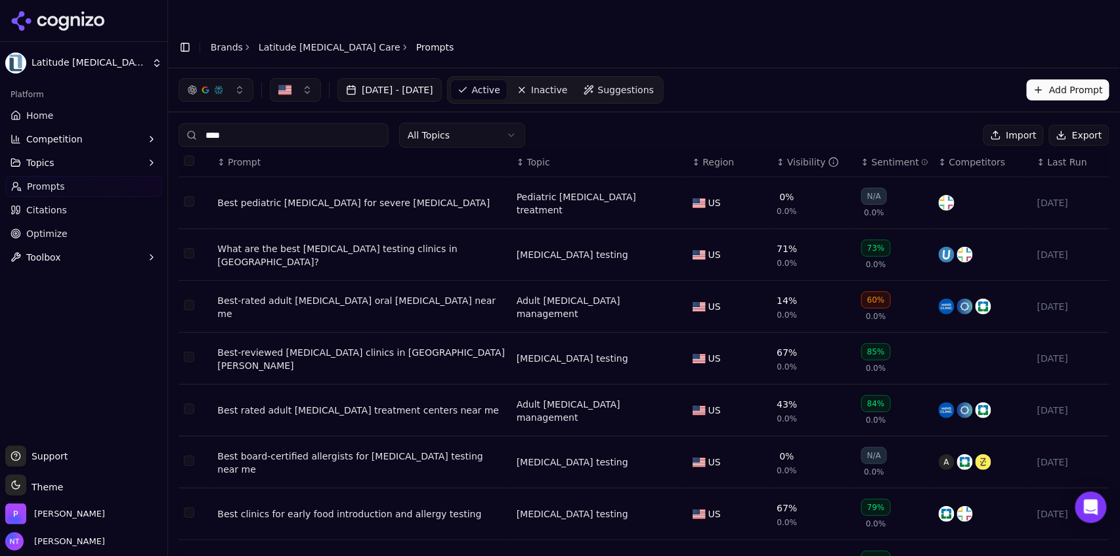
type input "****"
click at [418, 196] on div "Best pediatric [MEDICAL_DATA] for severe [MEDICAL_DATA]" at bounding box center [361, 202] width 289 height 13
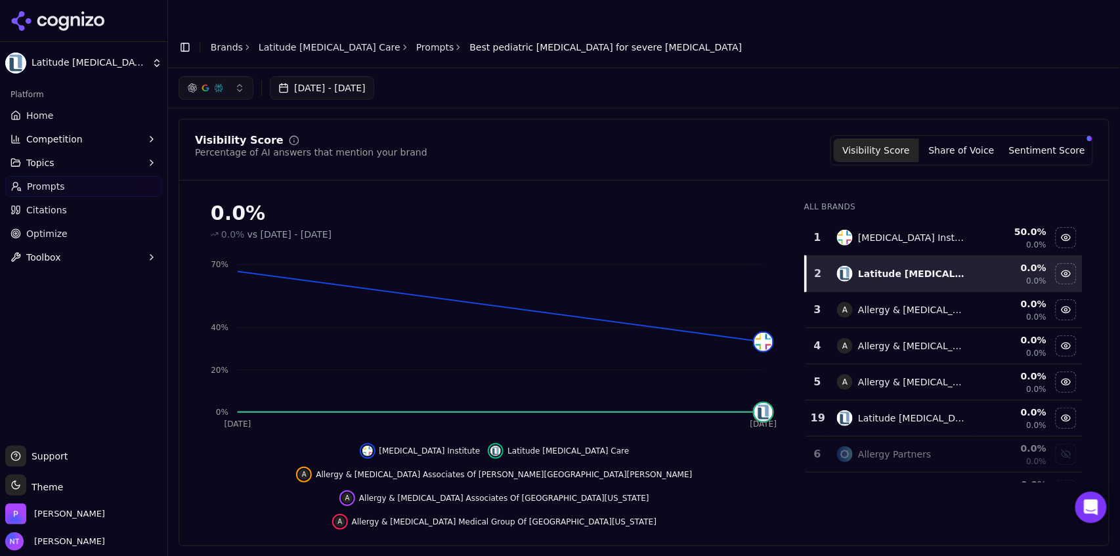
click at [416, 41] on link "Prompts" at bounding box center [435, 47] width 38 height 13
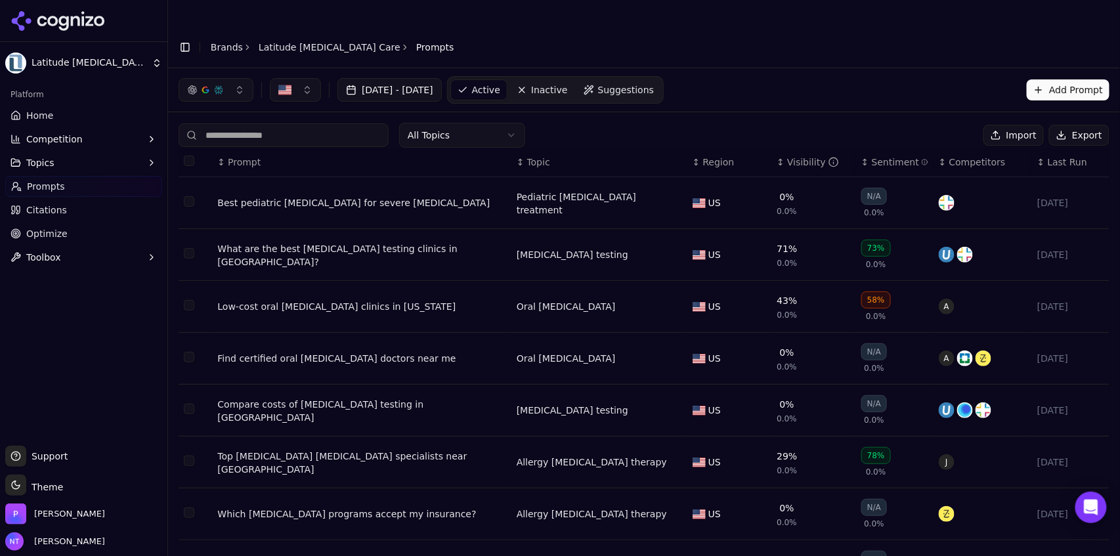
click at [286, 123] on input at bounding box center [284, 135] width 210 height 24
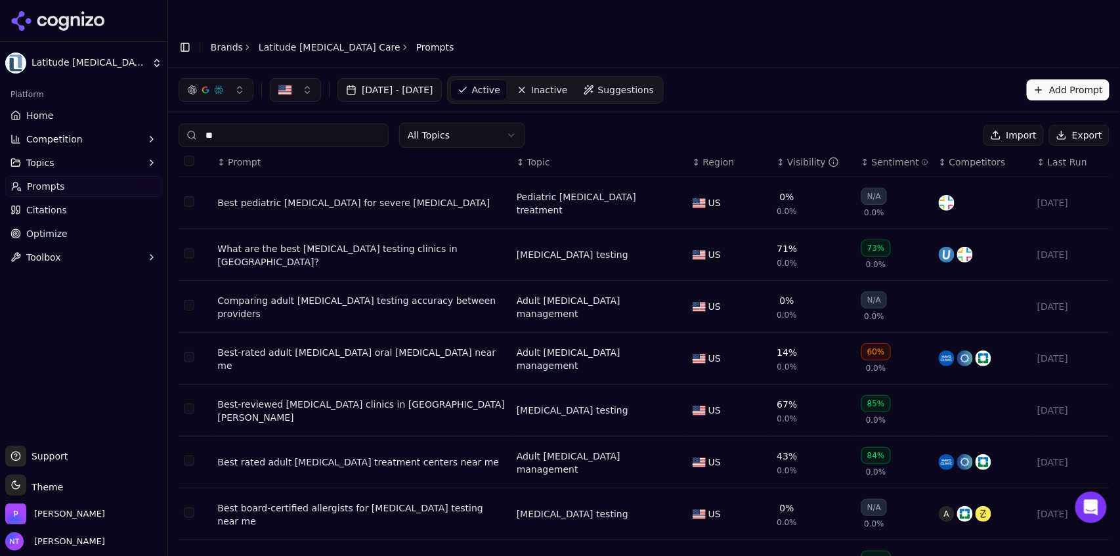
click at [286, 123] on input "**" at bounding box center [284, 135] width 210 height 24
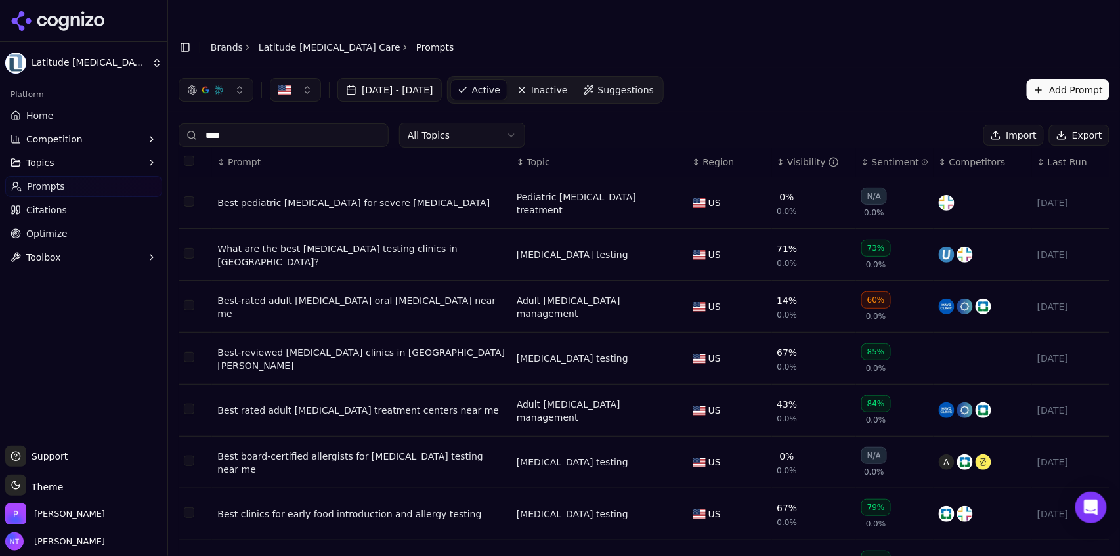
type input "****"
click at [383, 242] on div "What are the best [MEDICAL_DATA] testing clinics in [GEOGRAPHIC_DATA]?" at bounding box center [361, 255] width 289 height 26
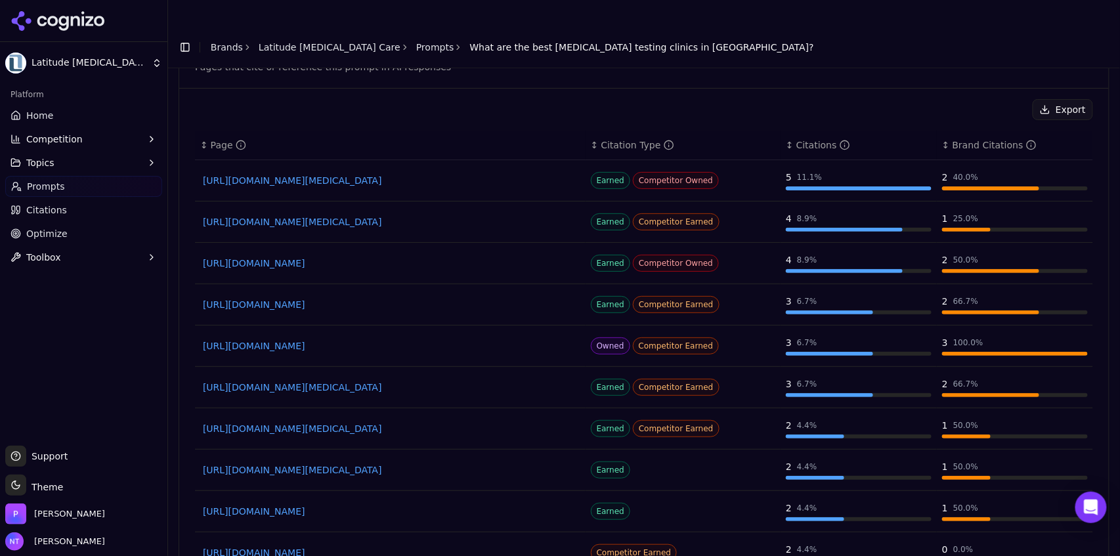
scroll to position [964, 0]
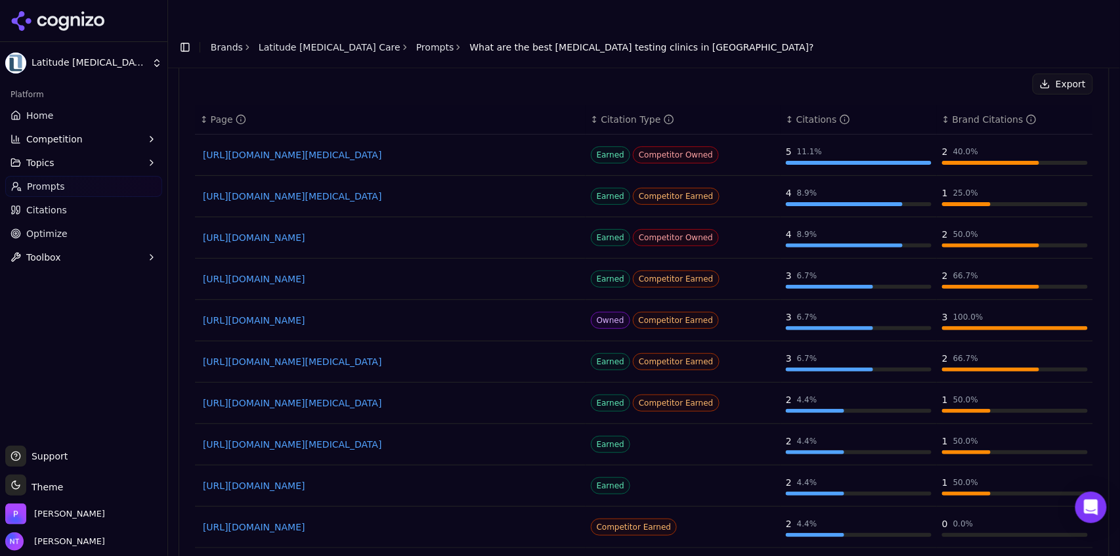
click at [416, 41] on link "Prompts" at bounding box center [435, 47] width 38 height 13
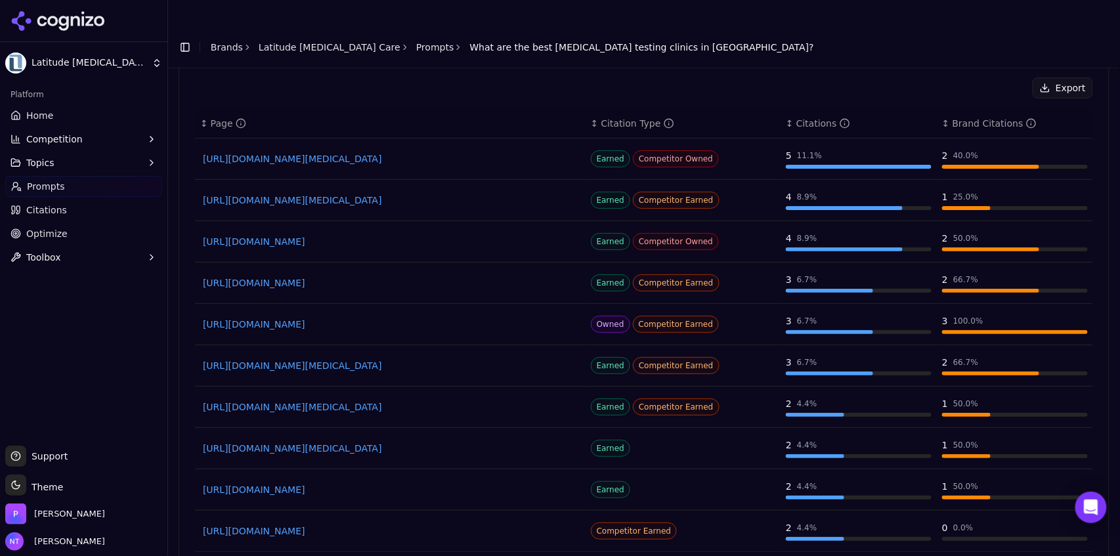
scroll to position [158, 0]
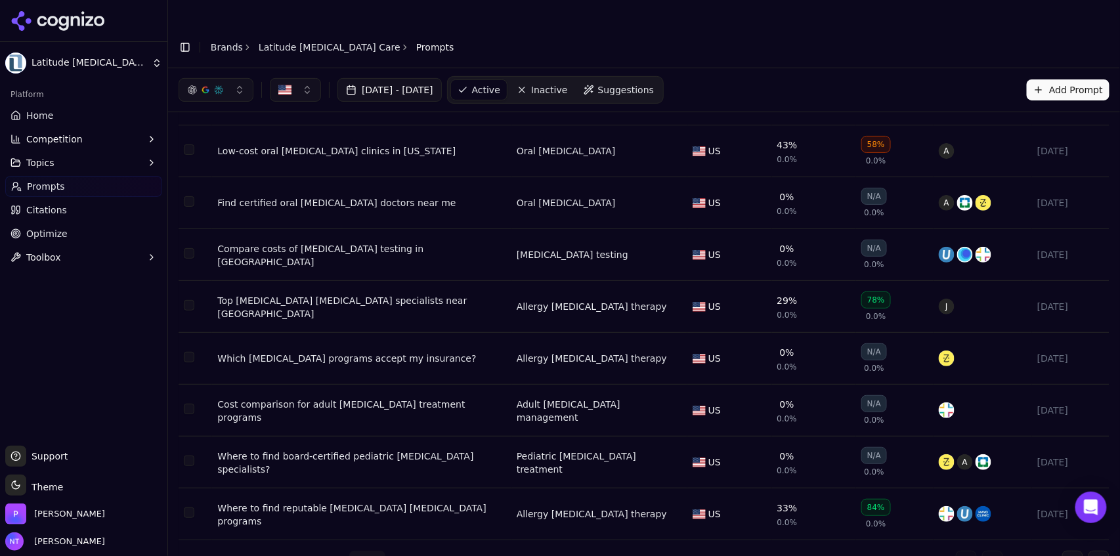
click at [321, 41] on link "Latitude [MEDICAL_DATA] Care" at bounding box center [330, 47] width 142 height 13
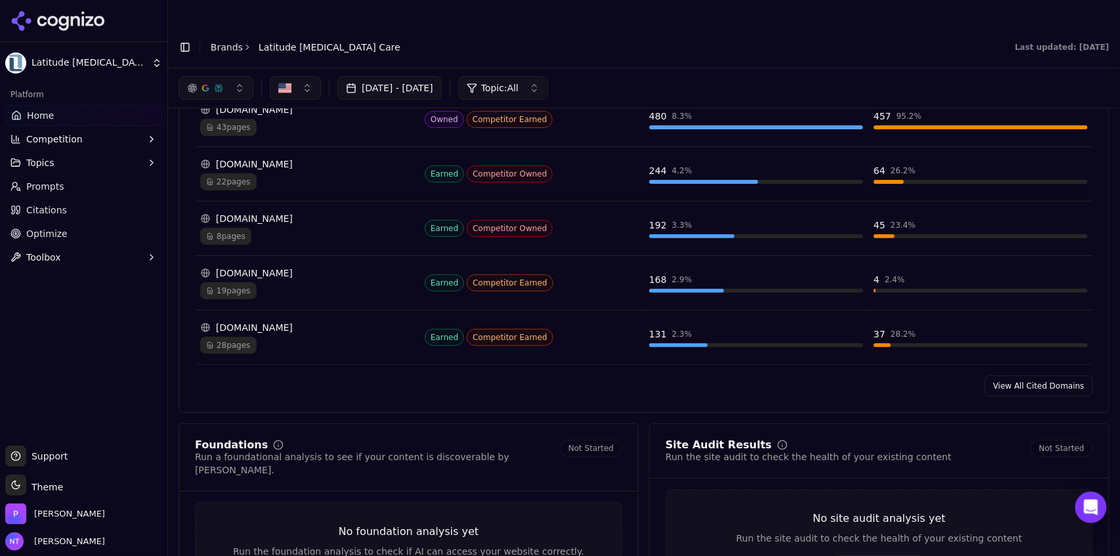
scroll to position [1442, 0]
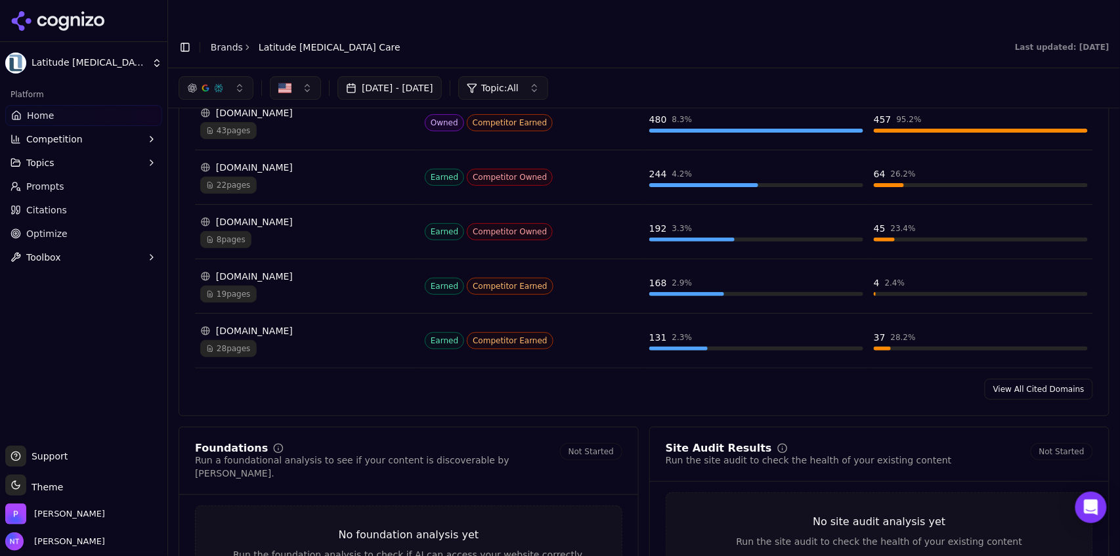
click at [672, 345] on link "View All Cited Domains" at bounding box center [1039, 389] width 108 height 21
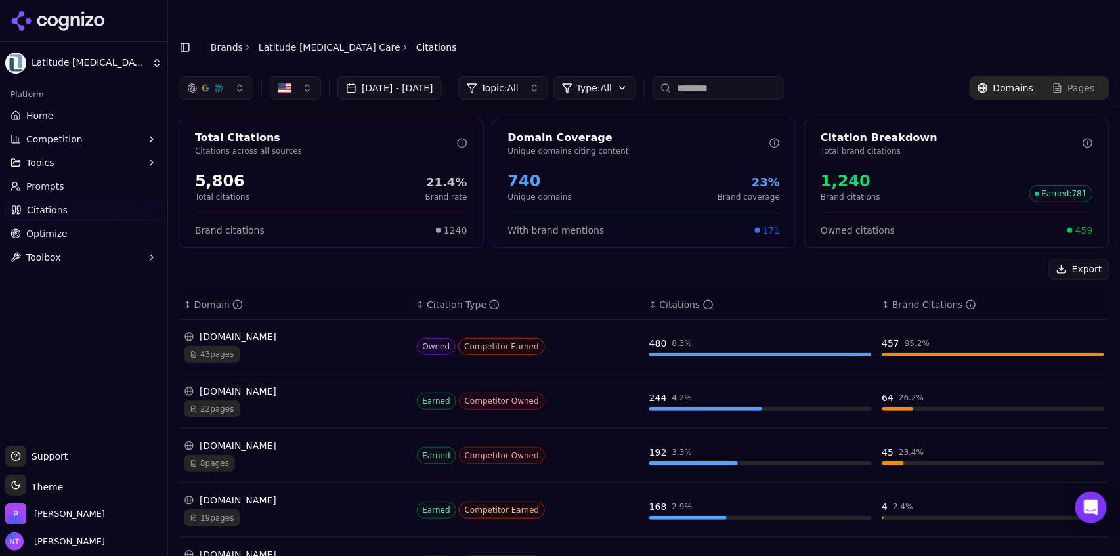
click at [201, 83] on div "button" at bounding box center [205, 88] width 11 height 11
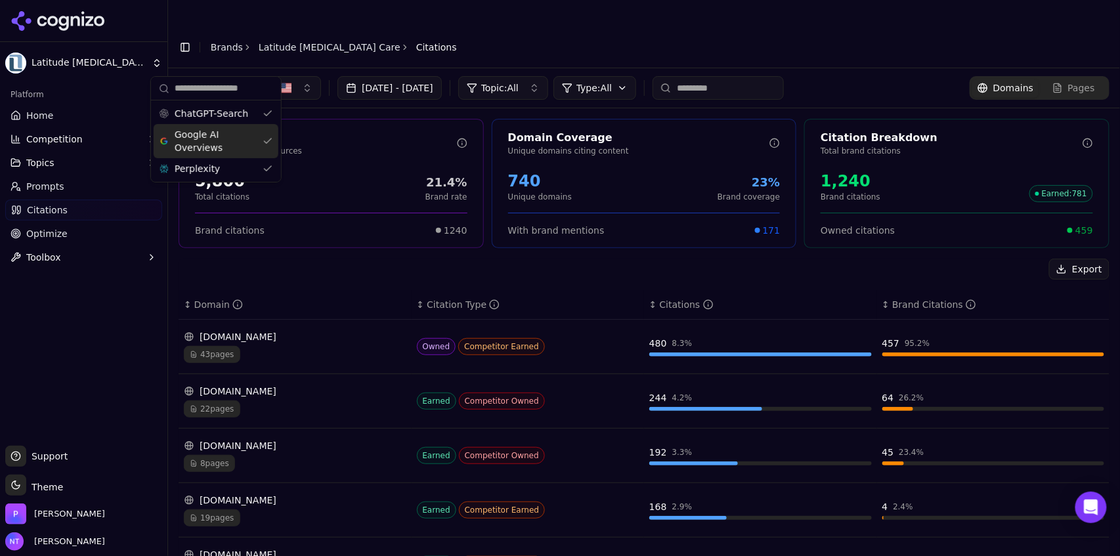
click at [212, 148] on span "Google AI Overviews" at bounding box center [216, 141] width 83 height 26
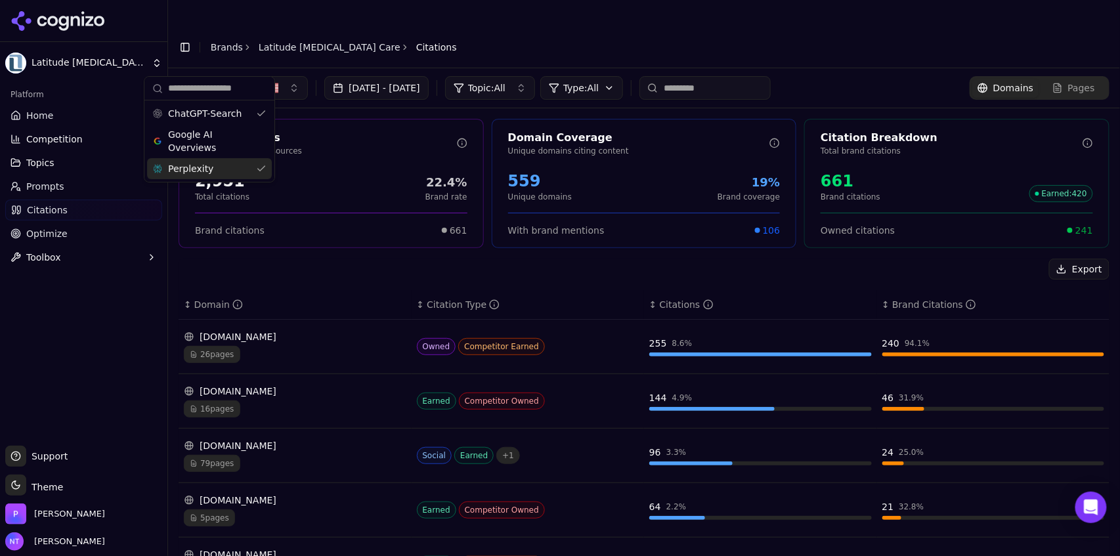
click at [210, 161] on div "Perplexity" at bounding box center [209, 168] width 125 height 21
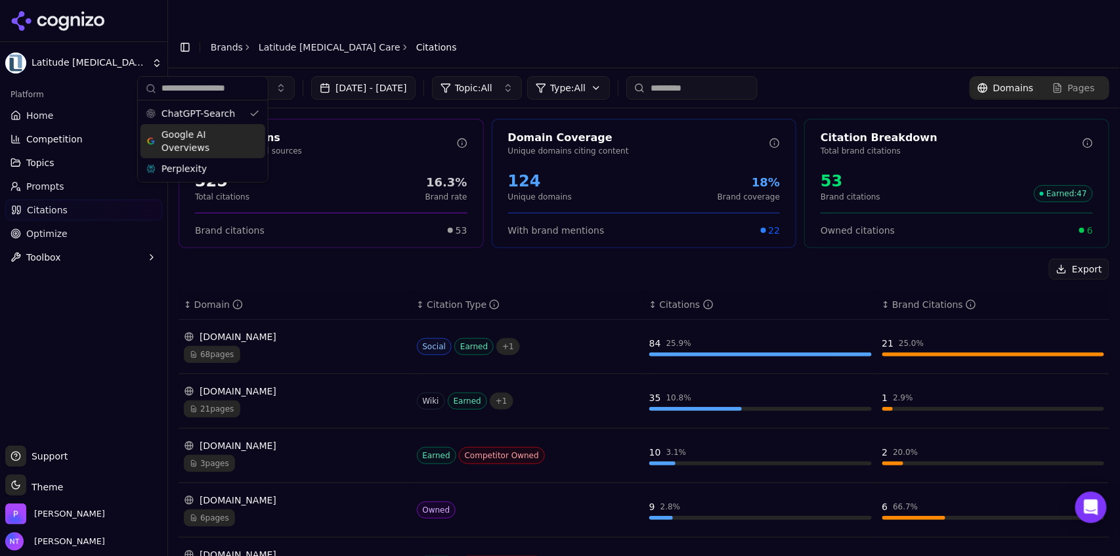
click at [570, 26] on header "Toggle Sidebar Brands Latitude [MEDICAL_DATA] Care Citations" at bounding box center [644, 47] width 952 height 42
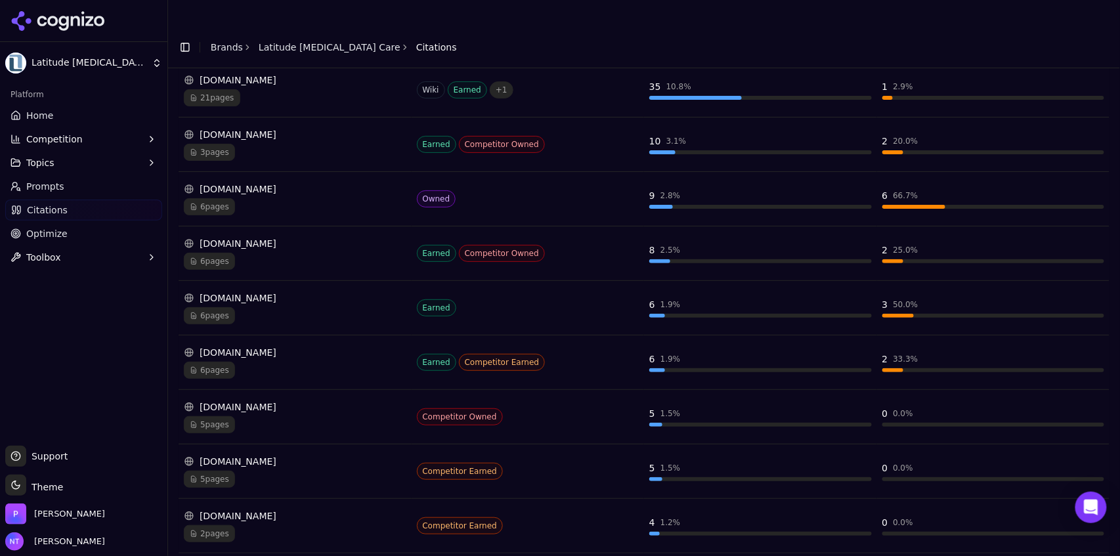
scroll to position [321, 0]
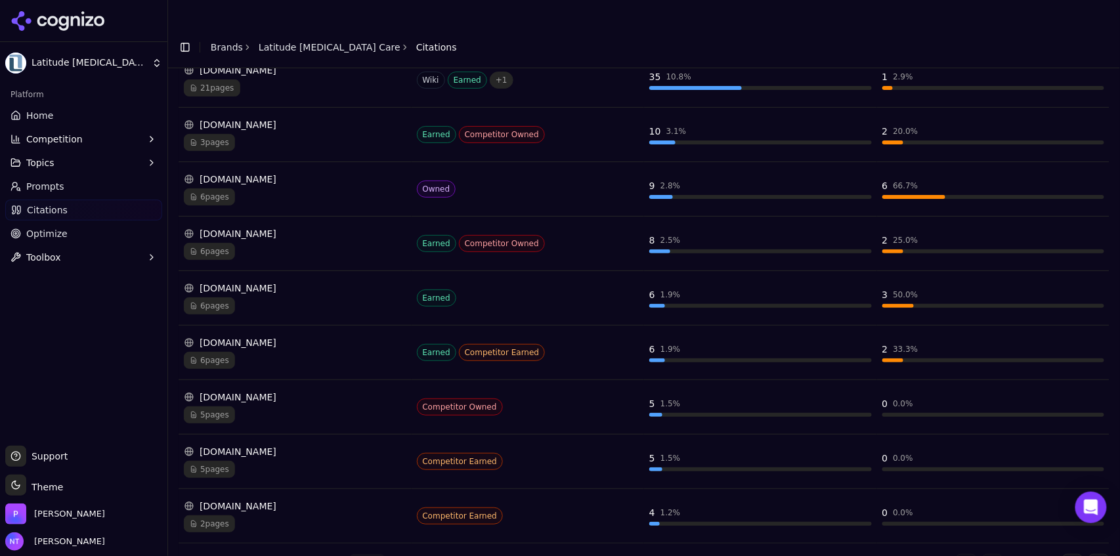
click at [324, 227] on div "[DOMAIN_NAME]" at bounding box center [295, 233] width 223 height 13
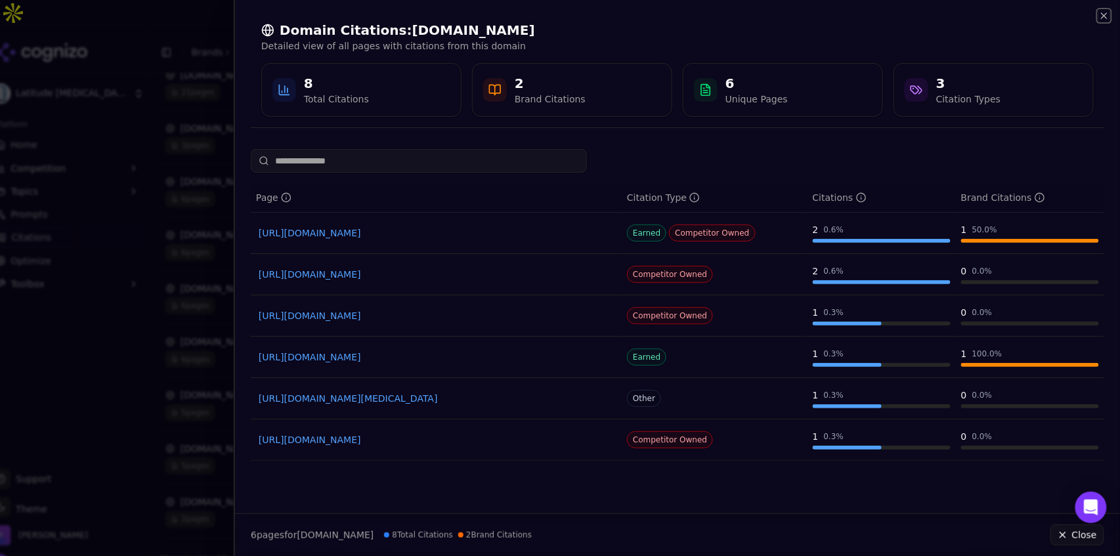
click at [672, 12] on icon "button" at bounding box center [1104, 16] width 11 height 11
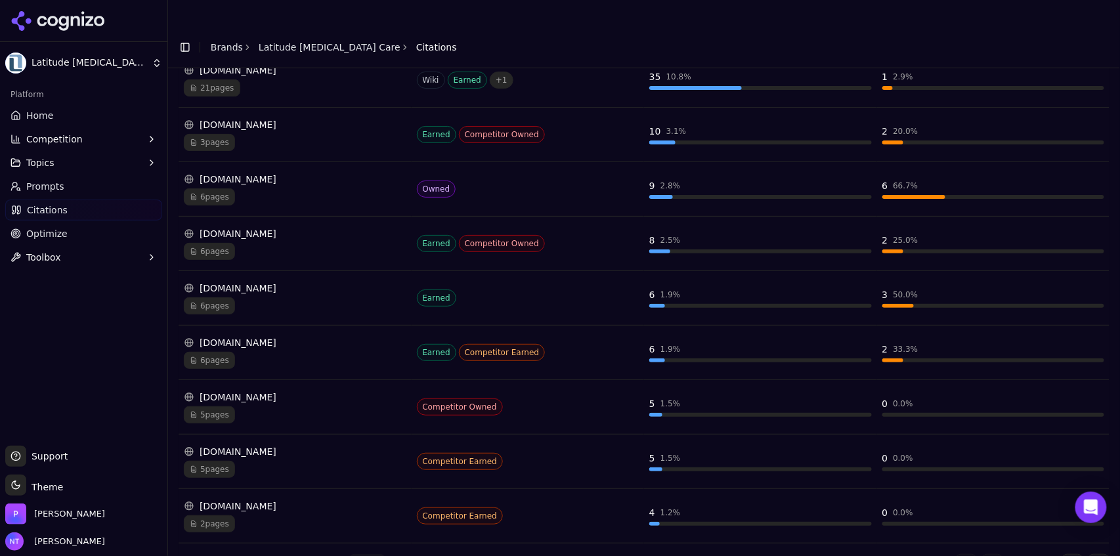
click at [324, 243] on div "6 pages" at bounding box center [295, 251] width 223 height 17
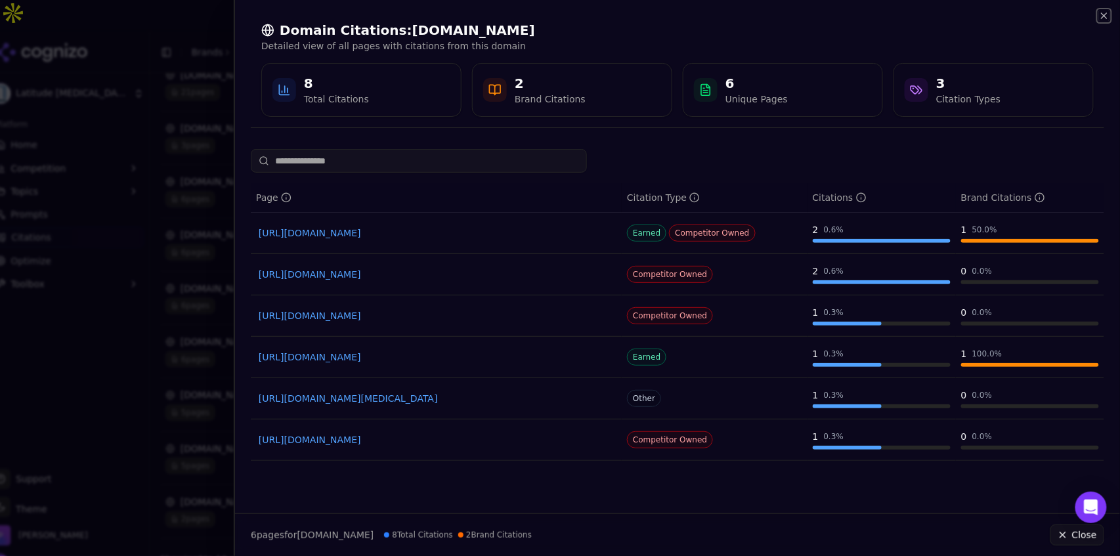
click at [672, 17] on icon "button" at bounding box center [1104, 16] width 11 height 11
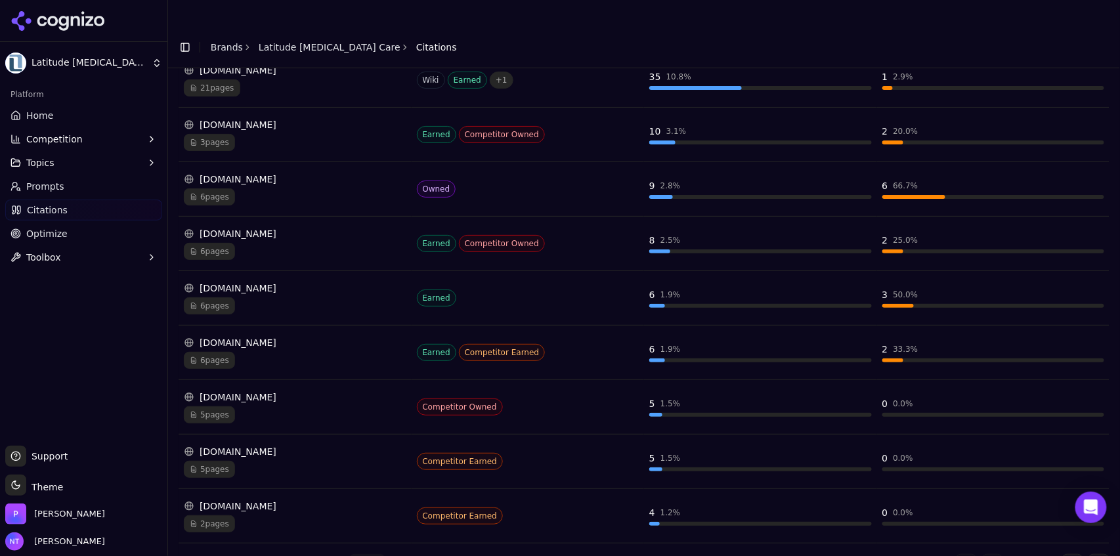
click at [332, 345] on div "5 pages" at bounding box center [295, 469] width 223 height 17
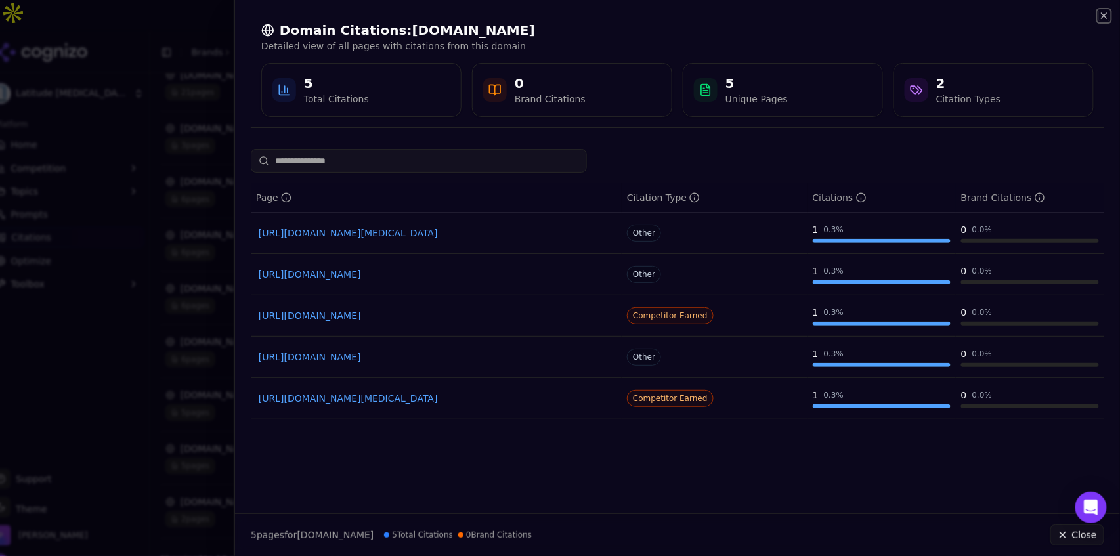
click at [672, 17] on icon "button" at bounding box center [1104, 16] width 11 height 11
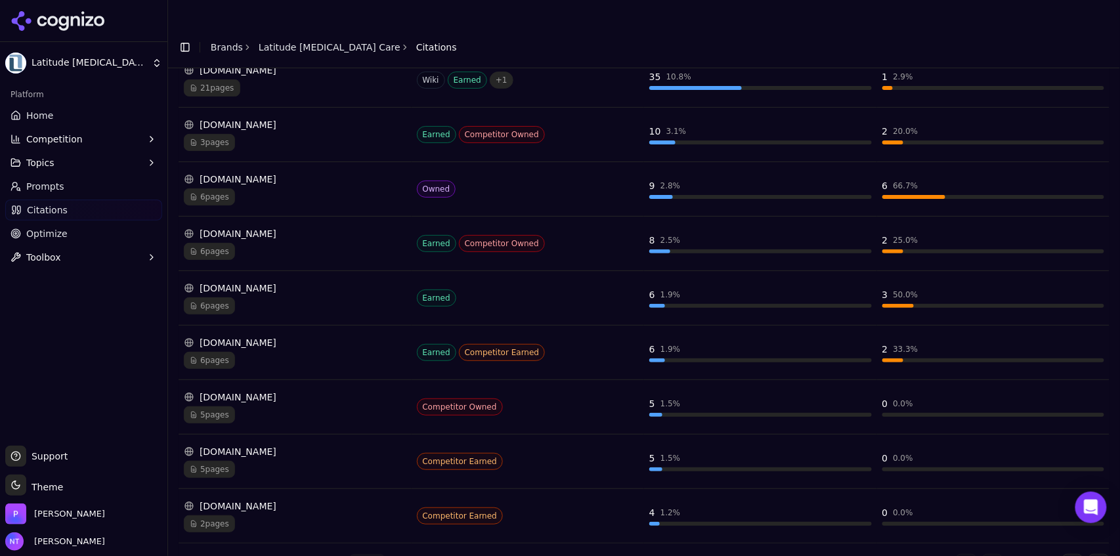
click at [347, 336] on div "[DOMAIN_NAME] 6 pages" at bounding box center [295, 352] width 223 height 33
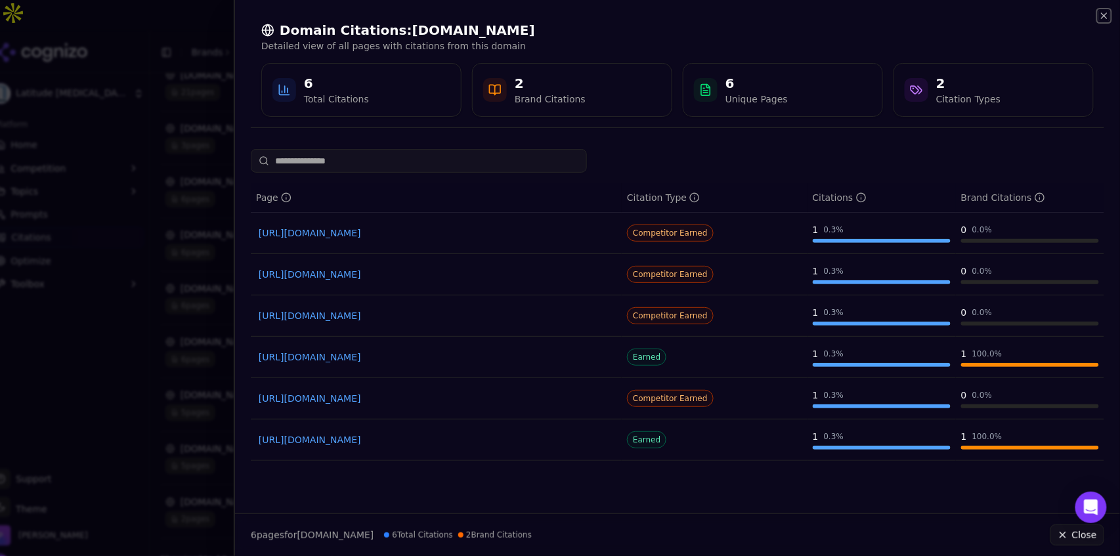
click at [672, 19] on icon "button" at bounding box center [1104, 16] width 11 height 11
